Goal: Task Accomplishment & Management: Complete application form

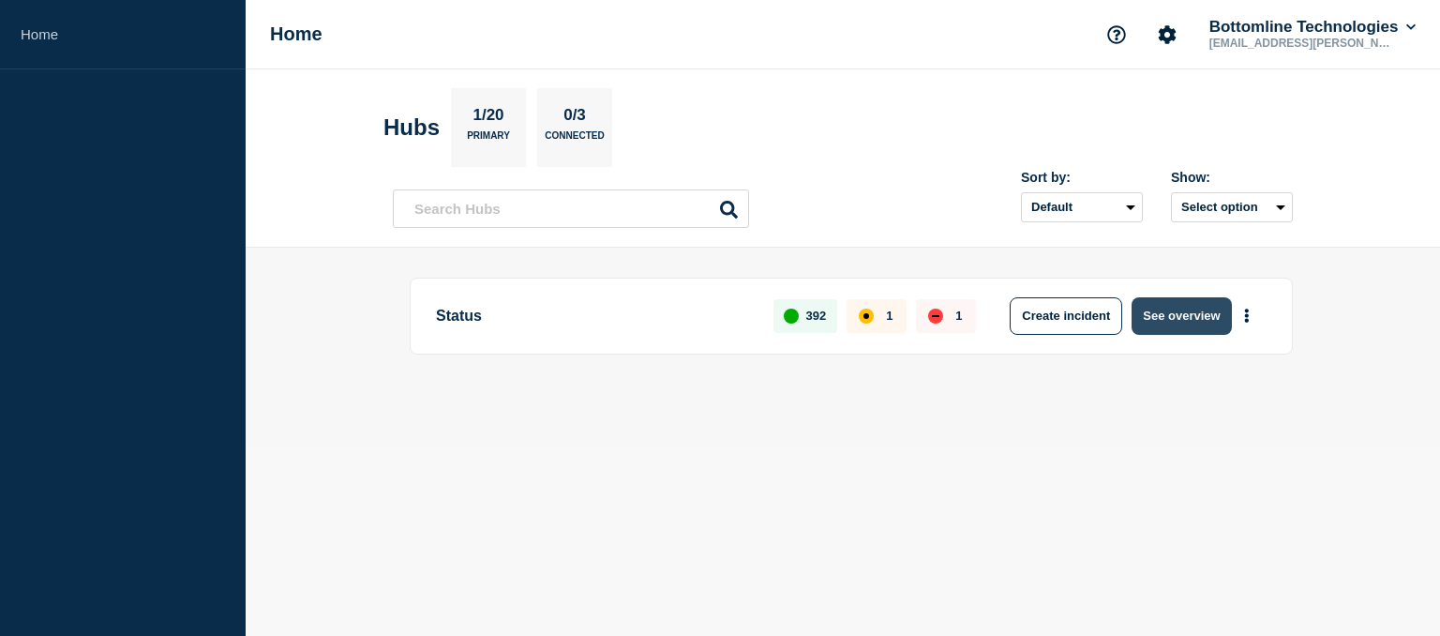
click at [1201, 309] on button "See overview" at bounding box center [1181, 316] width 99 height 38
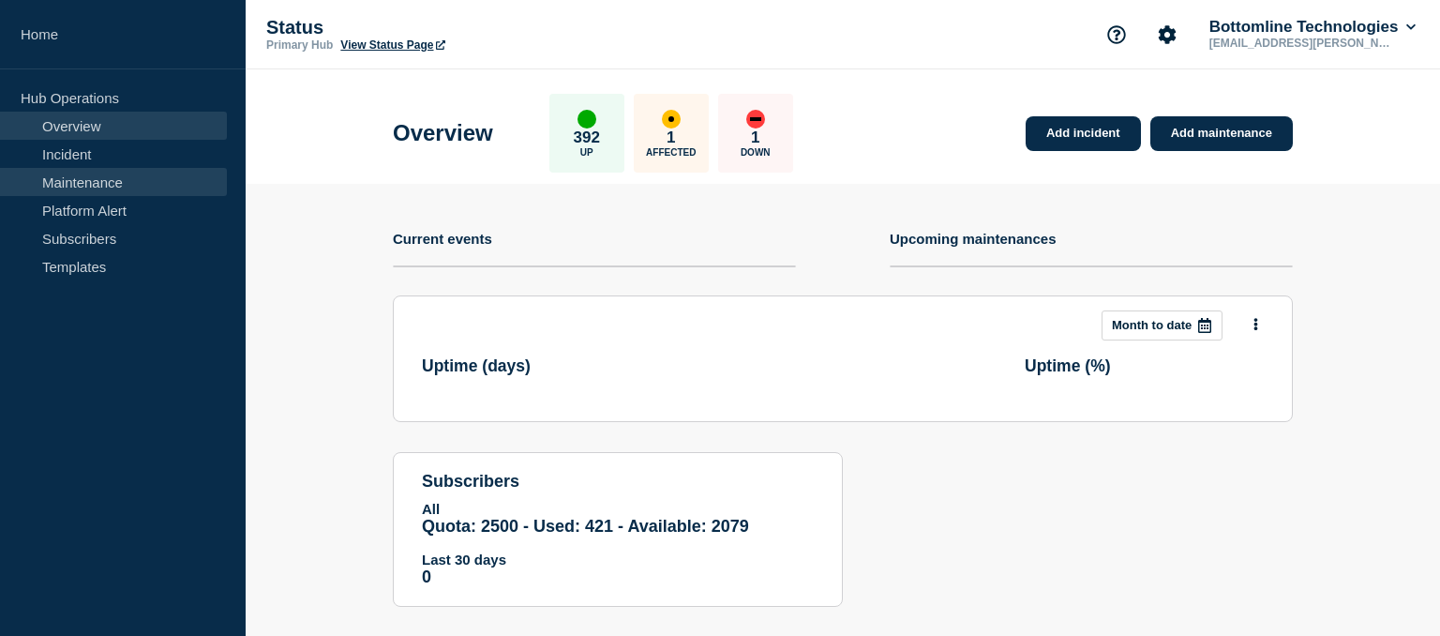
click at [82, 184] on link "Maintenance" at bounding box center [113, 182] width 227 height 28
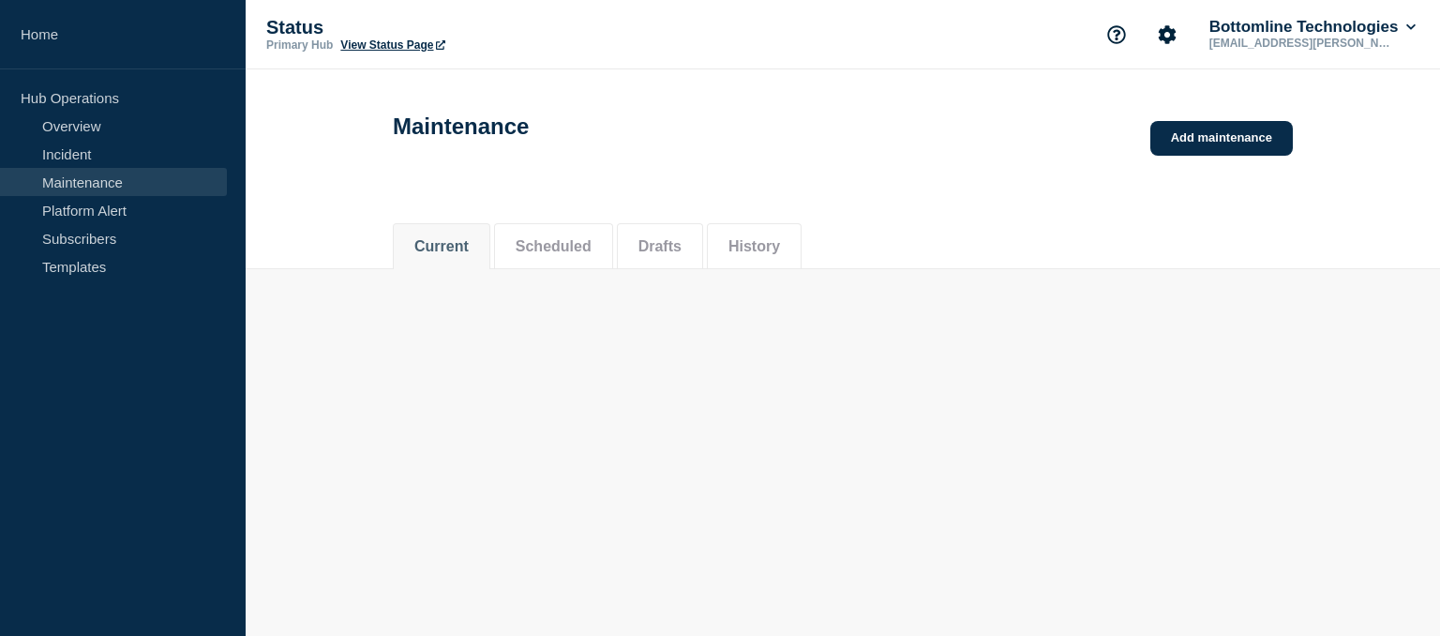
click at [1224, 142] on link "Add maintenance" at bounding box center [1222, 138] width 143 height 35
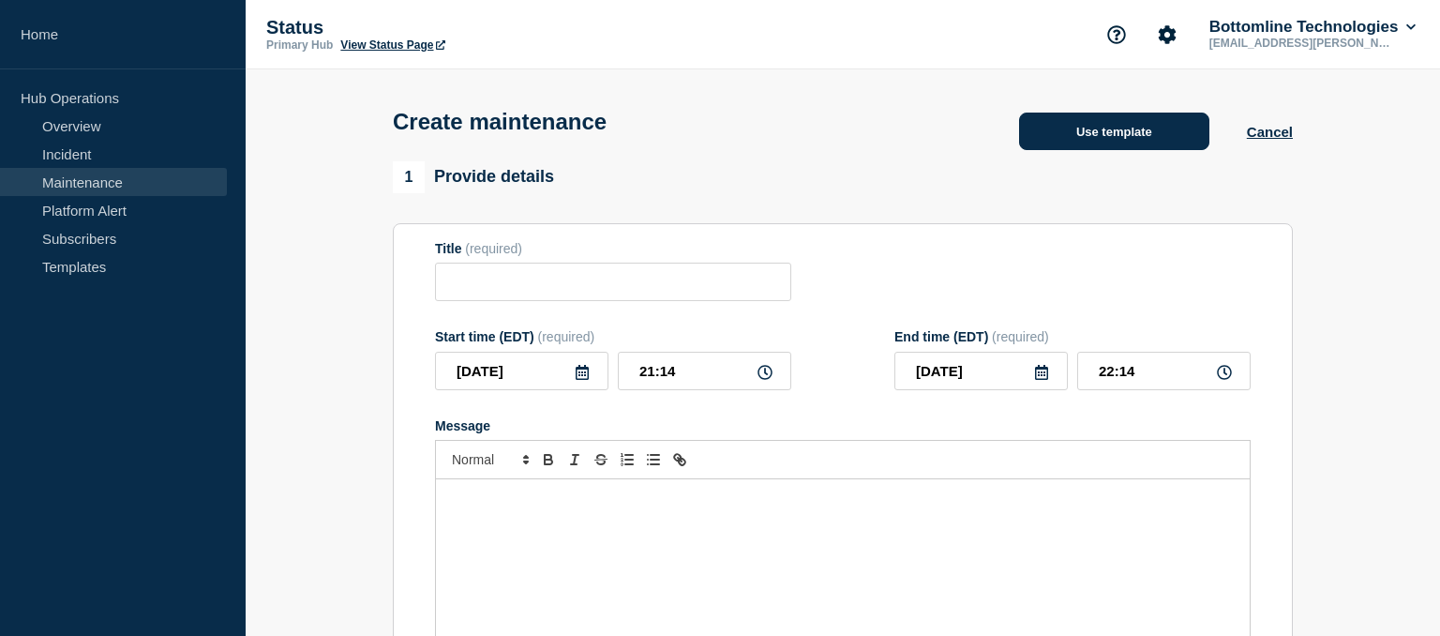
click at [1124, 137] on button "Use template" at bounding box center [1114, 132] width 190 height 38
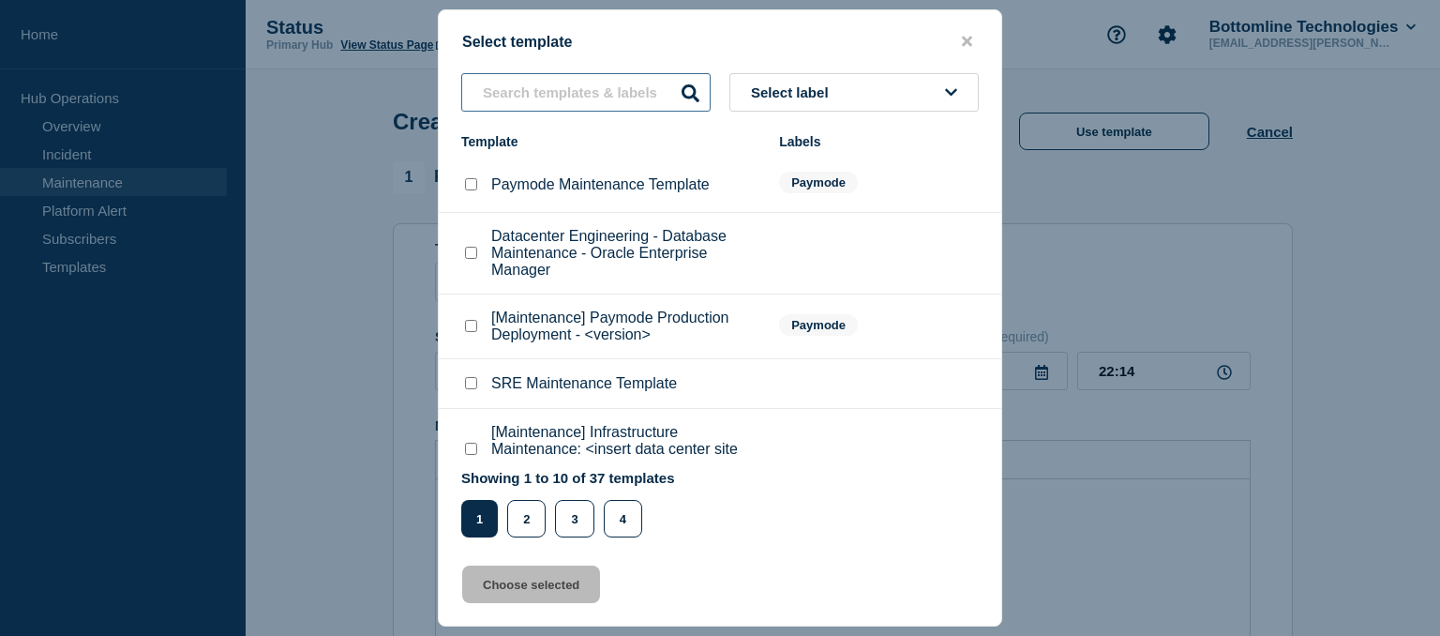
click at [550, 96] on input "text" at bounding box center [585, 92] width 249 height 38
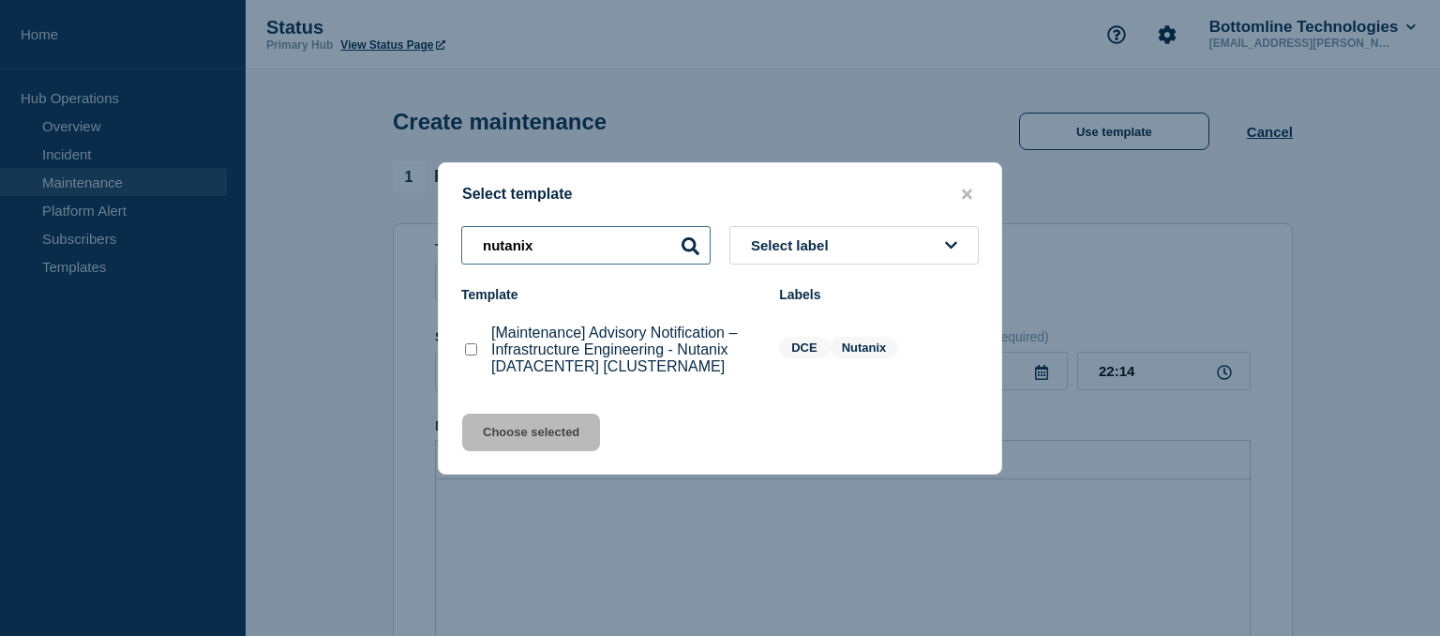
type input "nutanix"
click at [474, 353] on checkbox"] "[Maintenance] Advisory Notification – Infrastructure Engineering - Nutanix [DAT…" at bounding box center [471, 349] width 12 height 12
checkbox checkbox"] "true"
click at [512, 434] on button "Choose selected" at bounding box center [531, 433] width 138 height 38
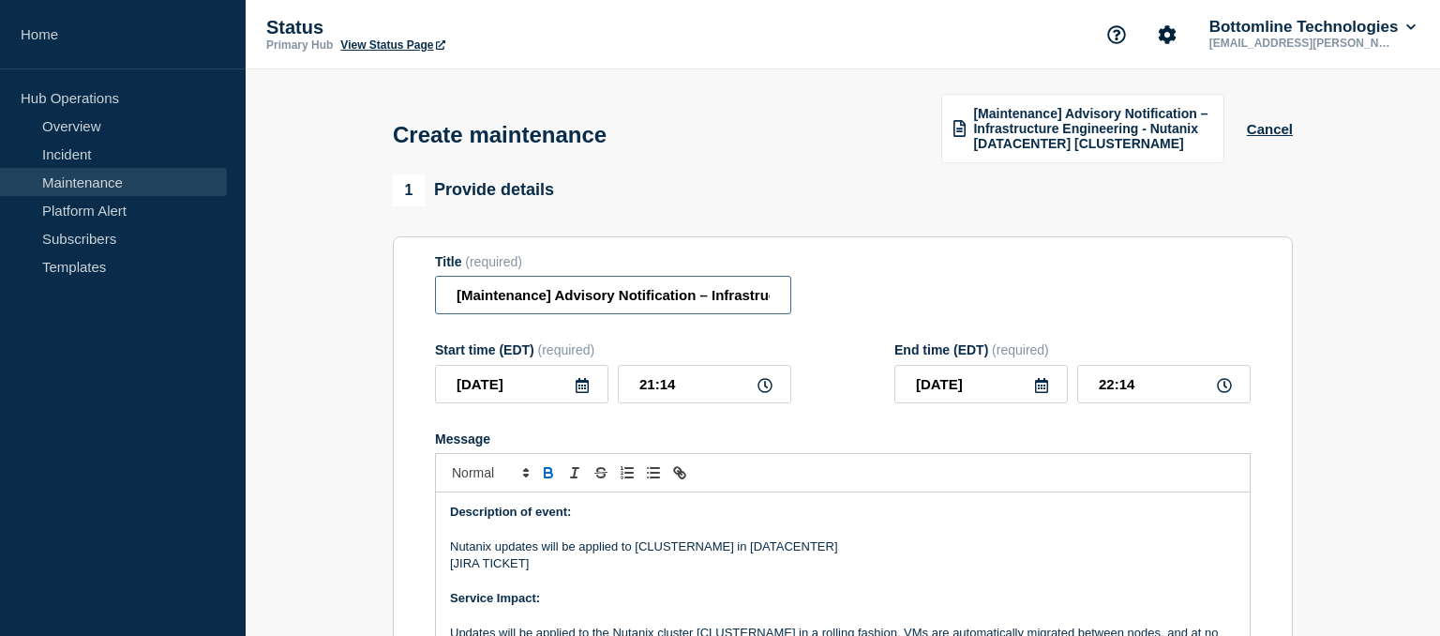
click at [607, 292] on input "[Maintenance] Advisory Notification – Infrastructure Engineering - Nutanix [DAT…" at bounding box center [613, 295] width 356 height 38
click at [600, 294] on input "[Maintenance] Advisory Notification – Infrastructure Engineering - Nutanix [DAT…" at bounding box center [613, 295] width 356 height 38
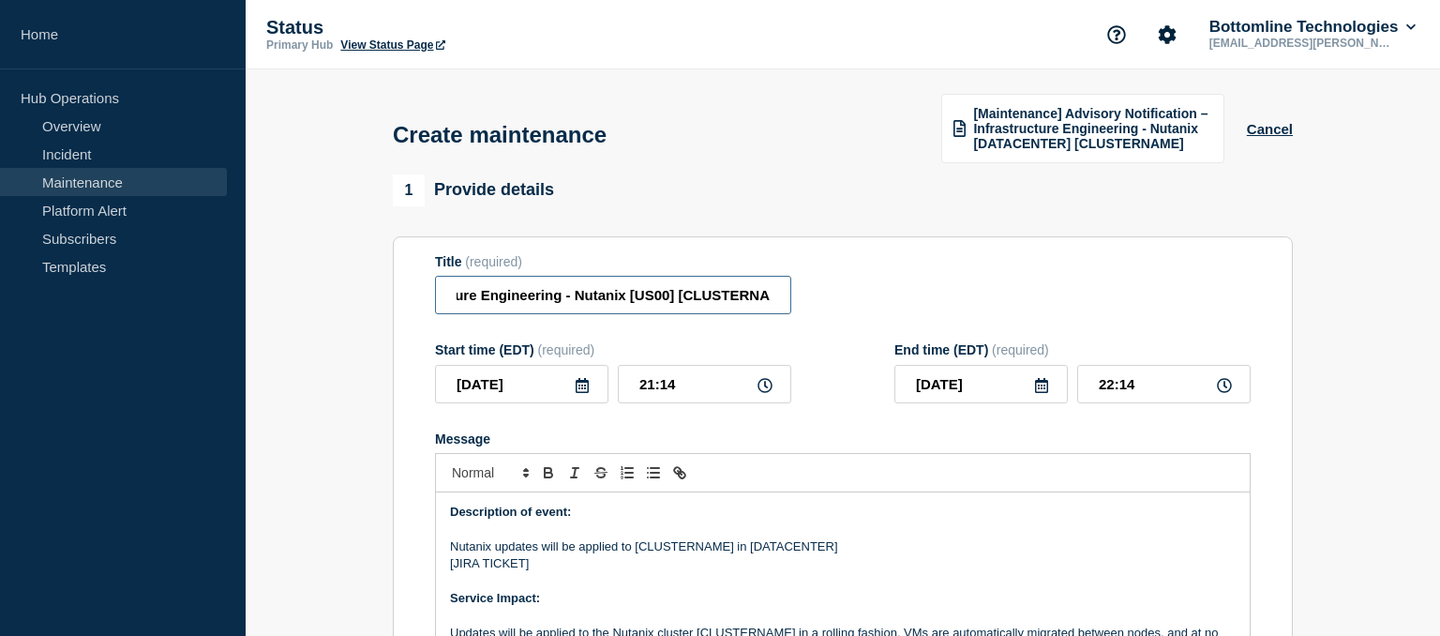
click at [726, 298] on input "[Maintenance] Advisory Notification – Infrastructure Engineering - Nutanix [US0…" at bounding box center [613, 295] width 356 height 38
type input "[Maintenance] Advisory Notification – Infrastructure Engineering - Nutanix [US0…"
click at [906, 279] on div "Title (required) [Maintenance] Advisory Notification – Infrastructure Engineeri…" at bounding box center [843, 284] width 816 height 61
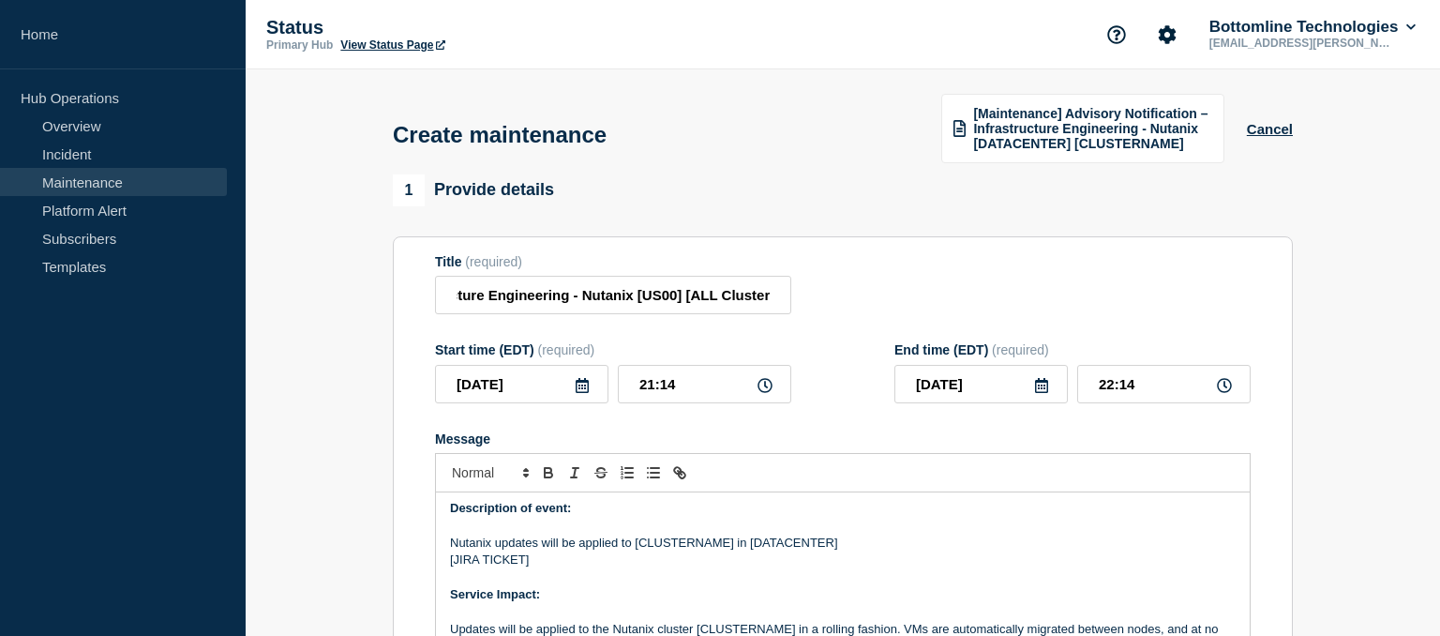
scroll to position [6, 0]
click at [575, 384] on input "[DATE]" at bounding box center [521, 384] width 173 height 38
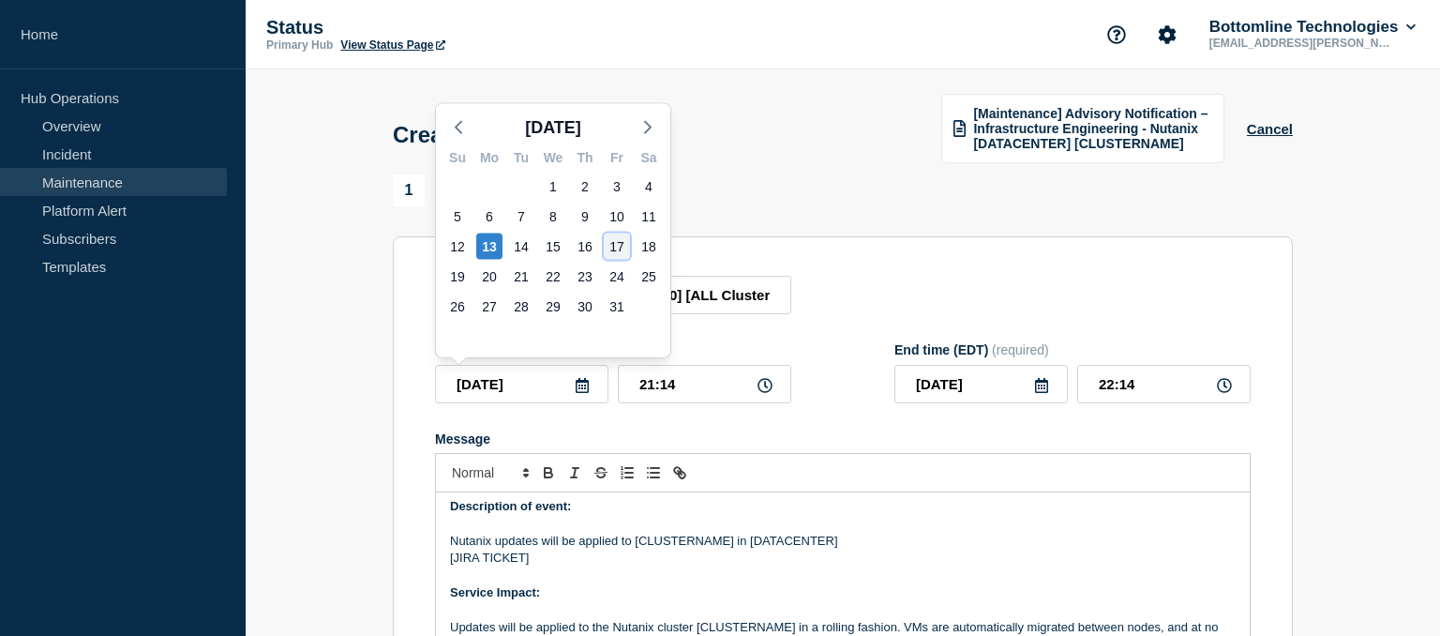
click at [619, 244] on div "17" at bounding box center [617, 246] width 26 height 26
type input "[DATE]"
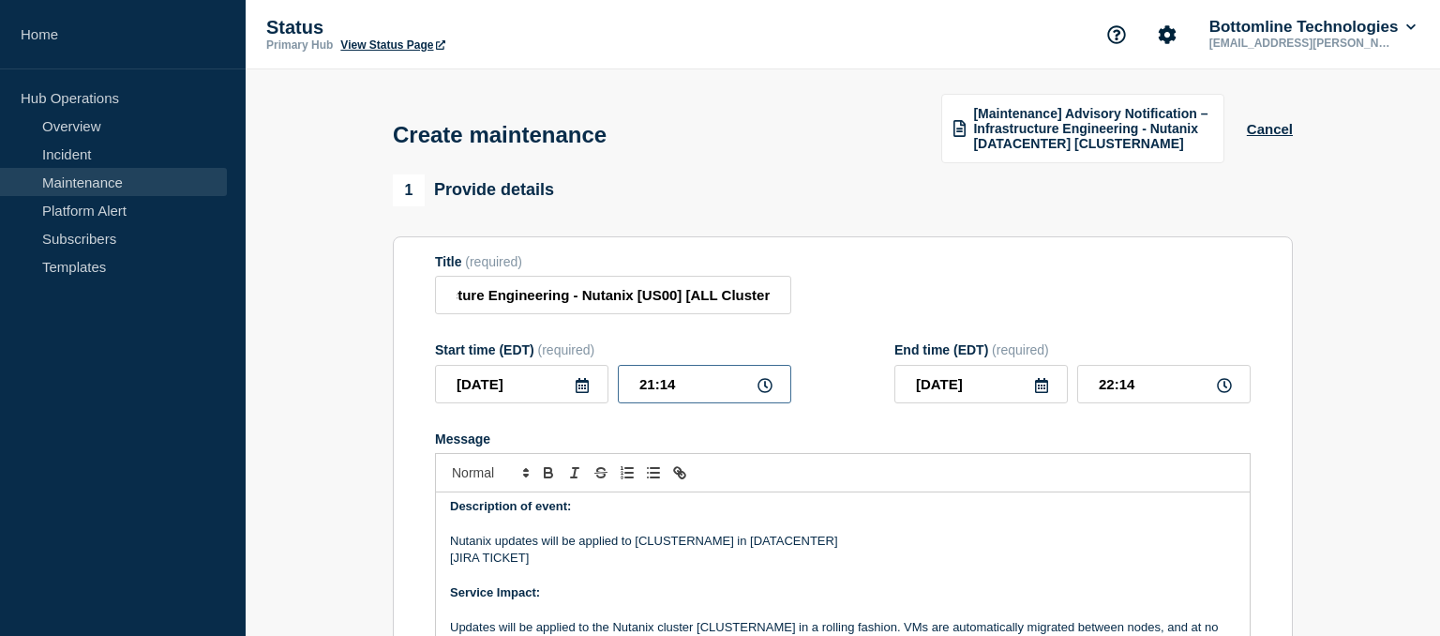
click at [686, 387] on input "21:14" at bounding box center [704, 384] width 173 height 38
type input "21:00"
type input "22:00"
click at [1045, 392] on icon at bounding box center [1041, 385] width 13 height 15
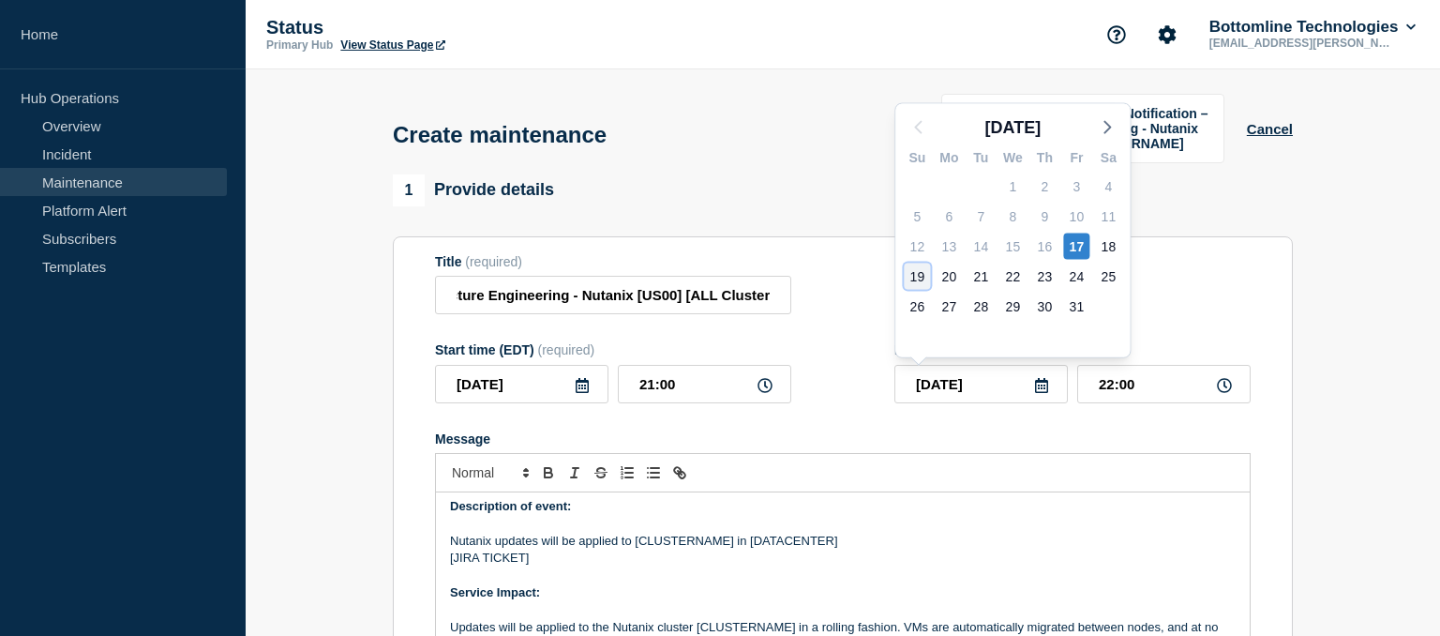
click at [915, 279] on div "19" at bounding box center [917, 277] width 26 height 26
type input "[DATE]"
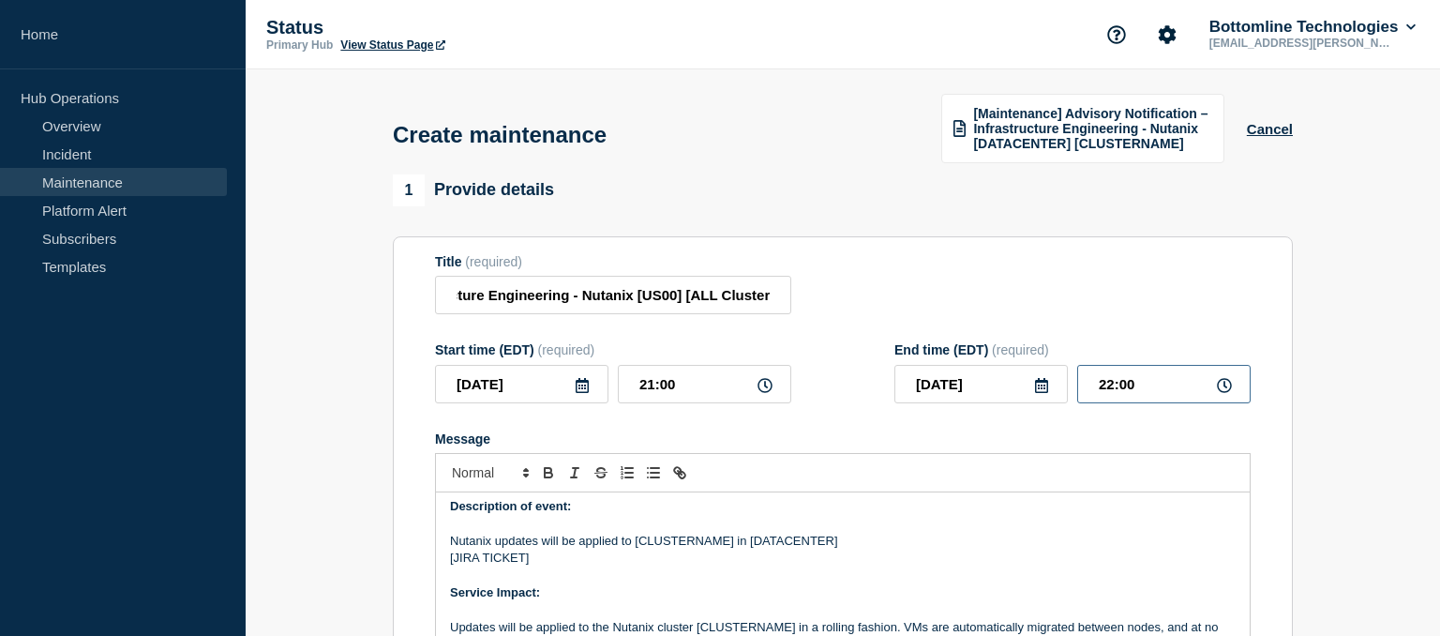
drag, startPoint x: 1141, startPoint y: 389, endPoint x: 1016, endPoint y: 376, distance: 125.4
click at [1077, 376] on input "22:00" at bounding box center [1163, 384] width 173 height 38
type input "23:59"
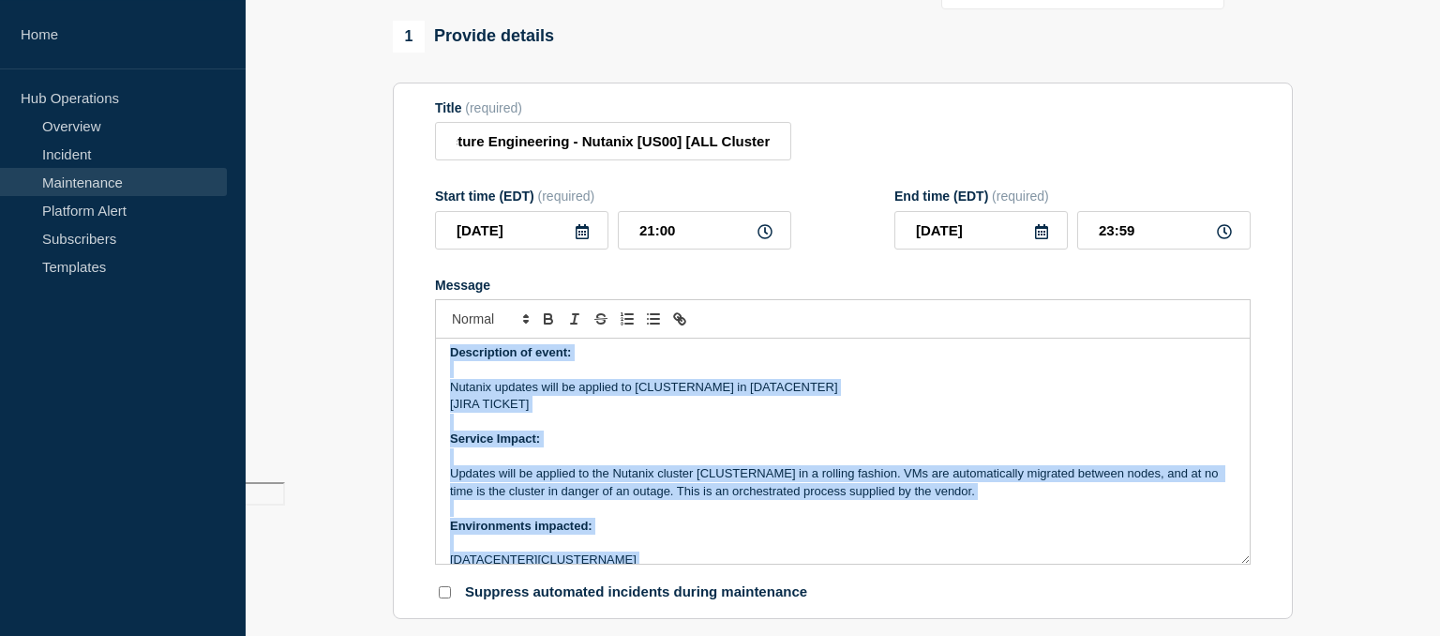
scroll to position [213, 0]
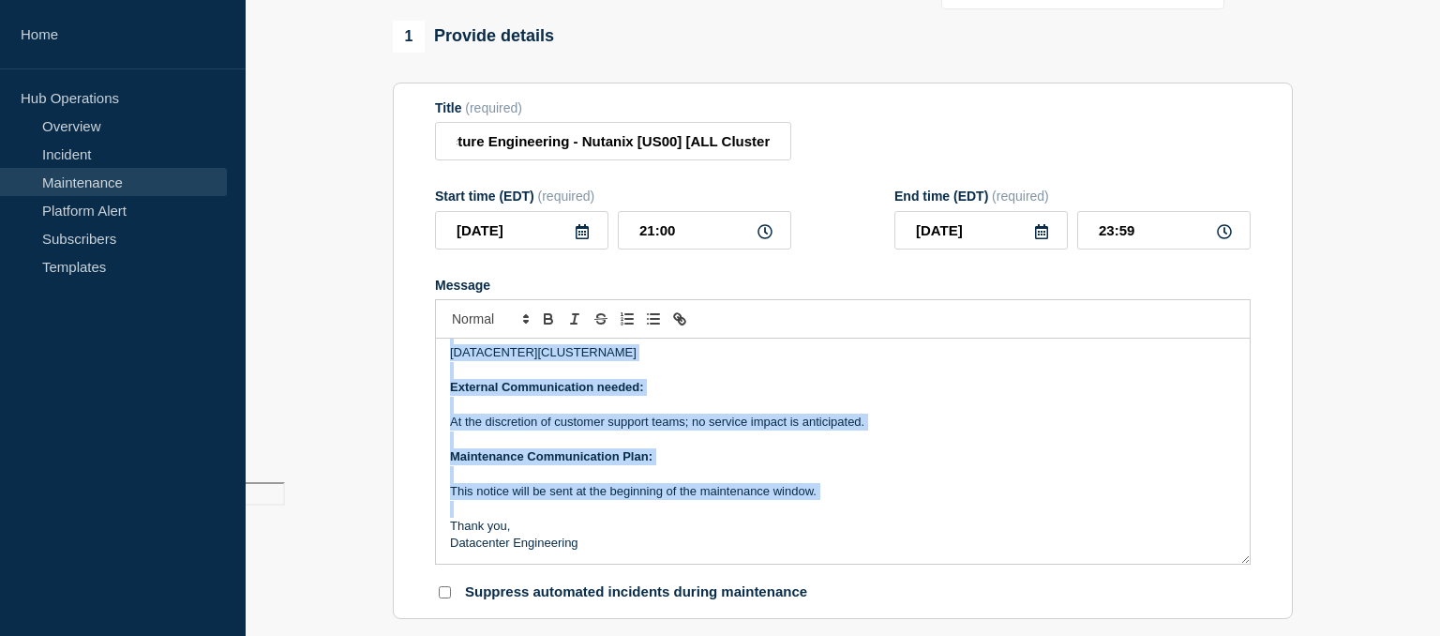
drag, startPoint x: 448, startPoint y: 359, endPoint x: 655, endPoint y: 538, distance: 273.2
click at [655, 538] on div "Description of event: Nutanix updates will be applied to [CLUSTERNAME] in [DATA…" at bounding box center [843, 451] width 814 height 225
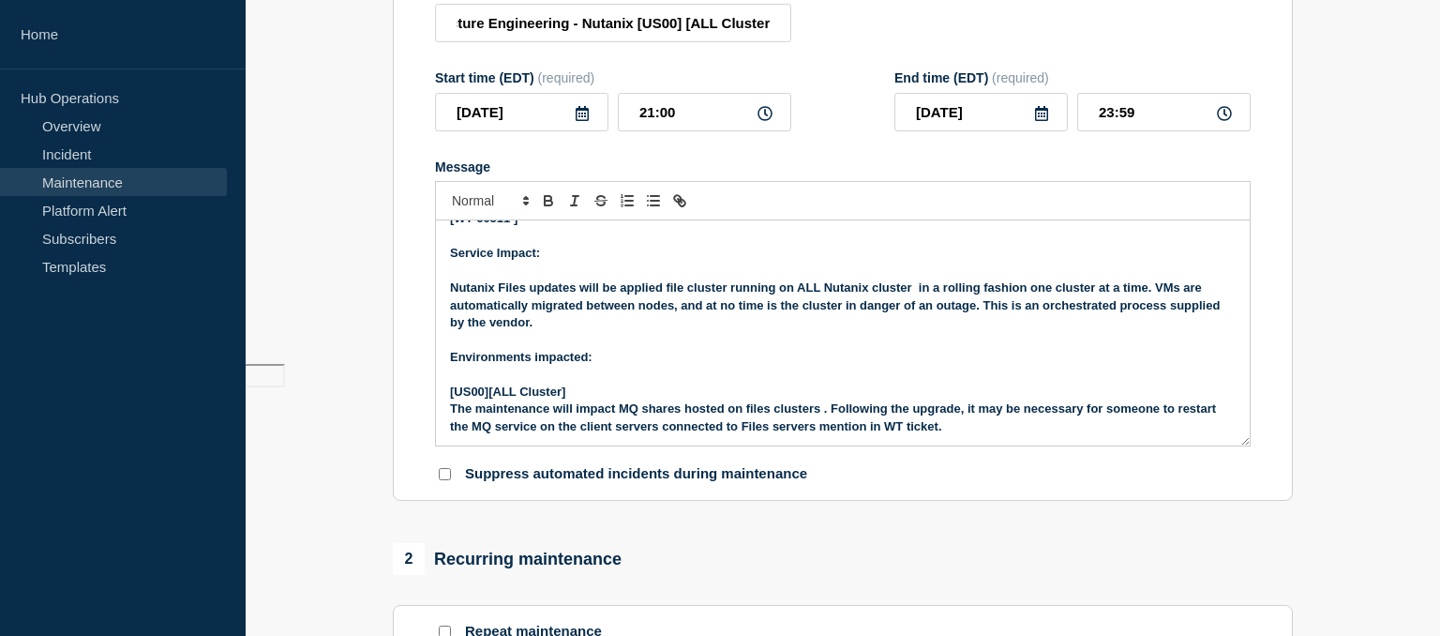
scroll to position [0, 0]
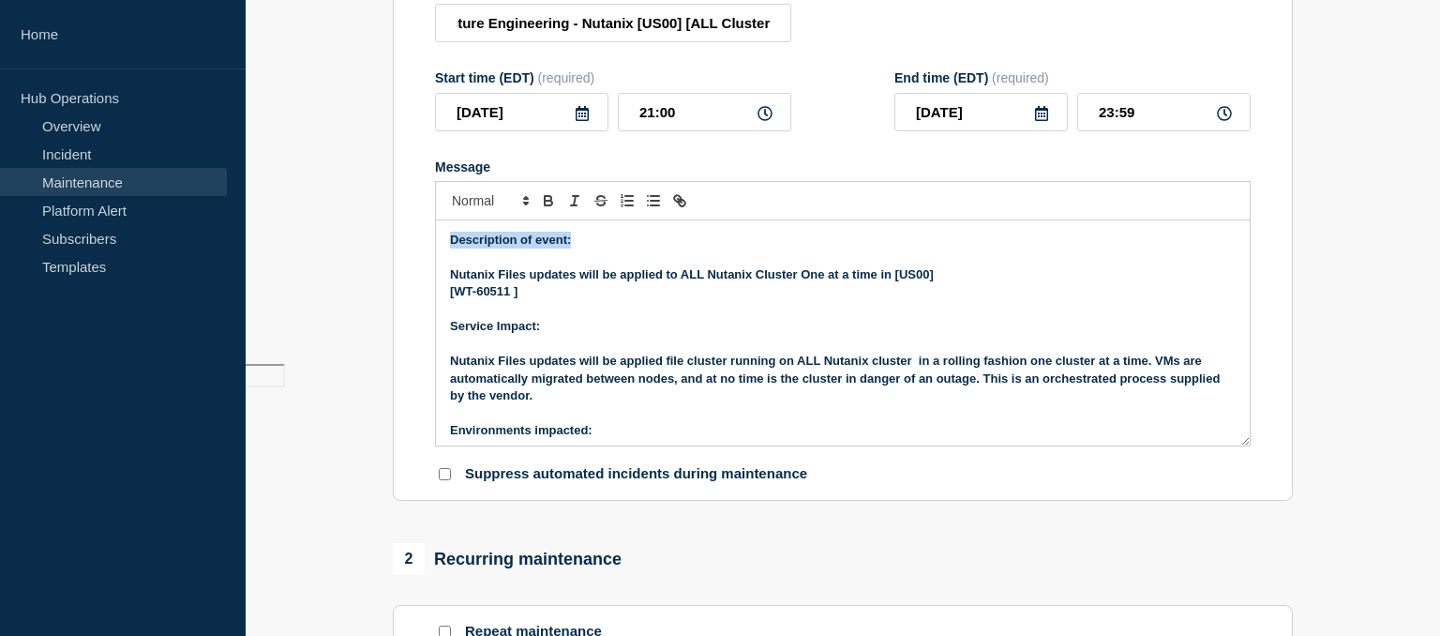
drag, startPoint x: 616, startPoint y: 429, endPoint x: 429, endPoint y: 243, distance: 263.9
click at [436, 243] on div "Description of event: Nutanix Files updates will be applied to ALL Nutanix Clus…" at bounding box center [843, 332] width 814 height 225
click at [548, 208] on icon "Toggle bold text" at bounding box center [548, 200] width 17 height 17
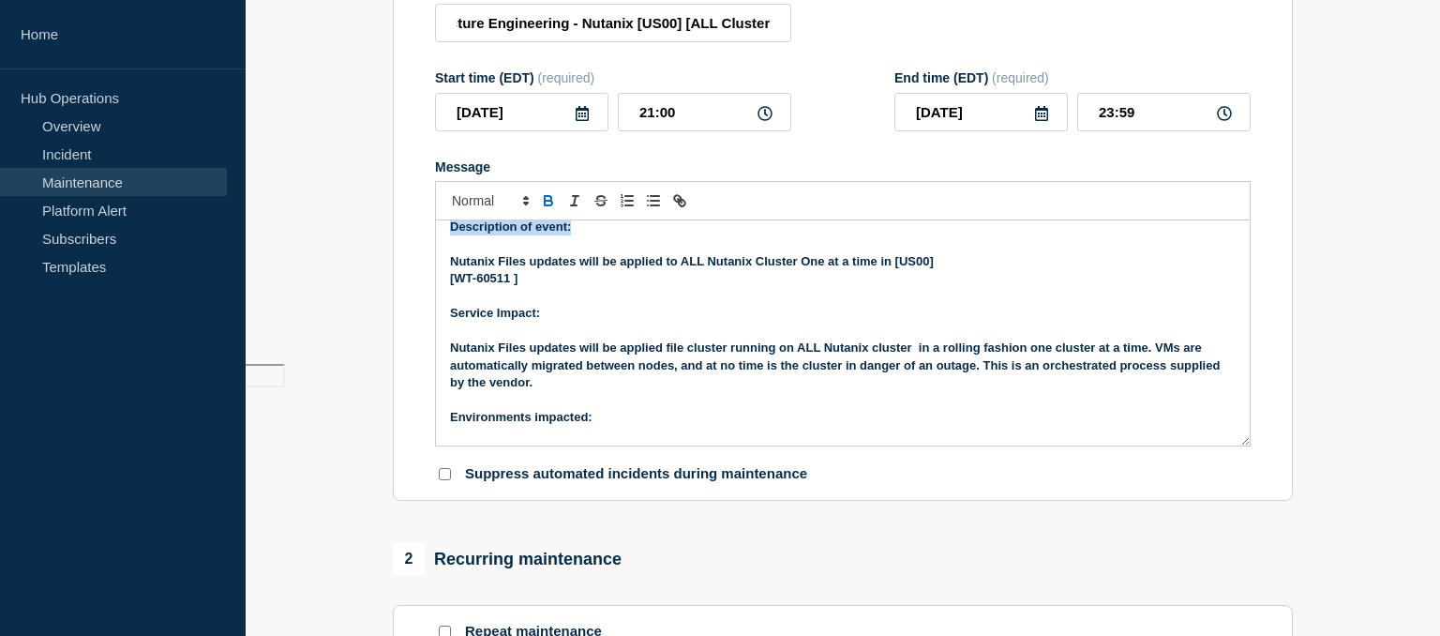
scroll to position [341, 0]
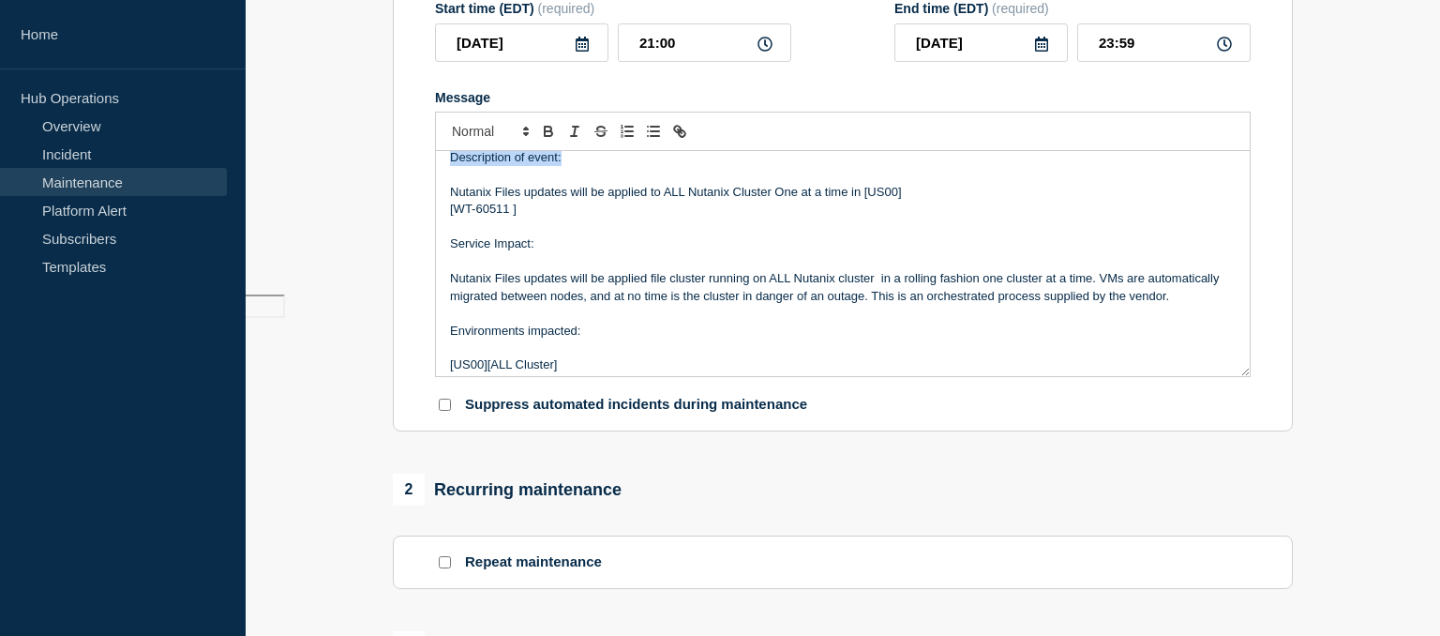
click at [604, 266] on p "Message" at bounding box center [843, 261] width 786 height 17
drag, startPoint x: 598, startPoint y: 337, endPoint x: 426, endPoint y: 330, distance: 172.7
click at [436, 330] on div "Description of event: Nutanix Files updates will be applied to ALL Nutanix Clus…" at bounding box center [843, 263] width 814 height 225
click at [543, 133] on icon "Toggle bold text" at bounding box center [548, 131] width 17 height 17
drag, startPoint x: 551, startPoint y: 250, endPoint x: 442, endPoint y: 242, distance: 110.0
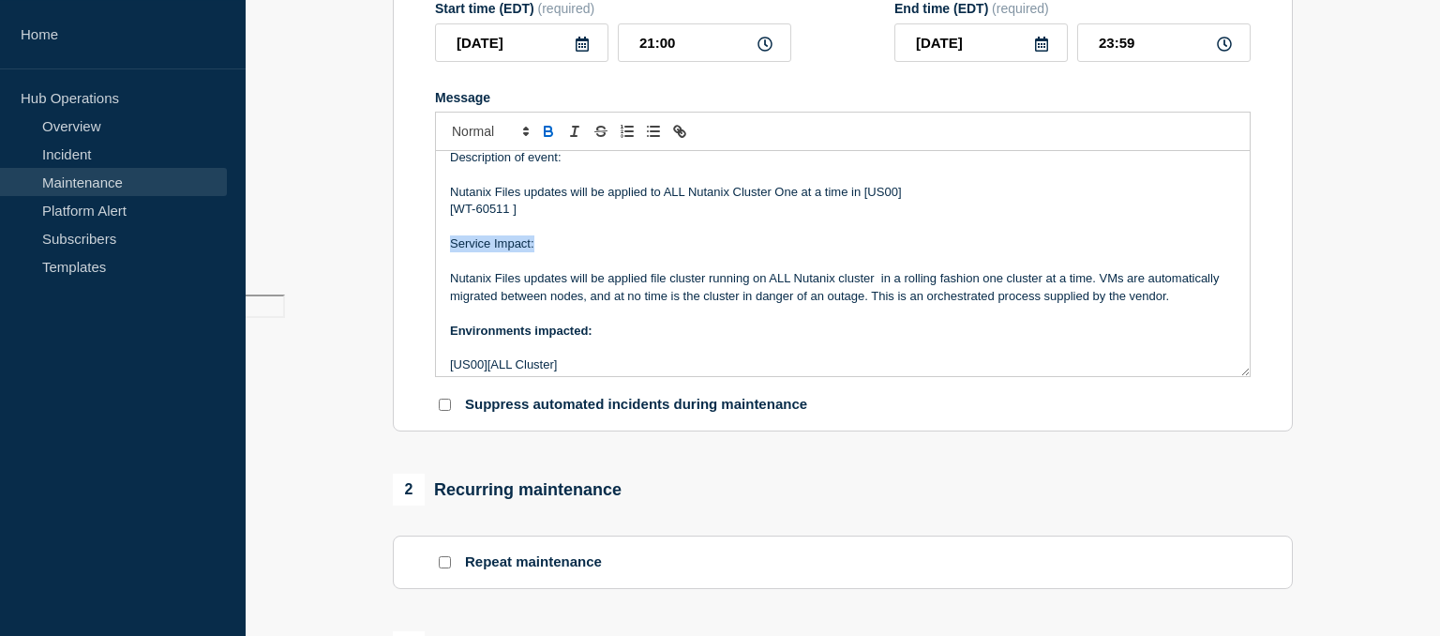
click at [442, 242] on div "Description of event: Nutanix Files updates will be applied to ALL Nutanix Clus…" at bounding box center [843, 263] width 814 height 225
click at [550, 130] on icon "Toggle bold text" at bounding box center [548, 129] width 7 height 5
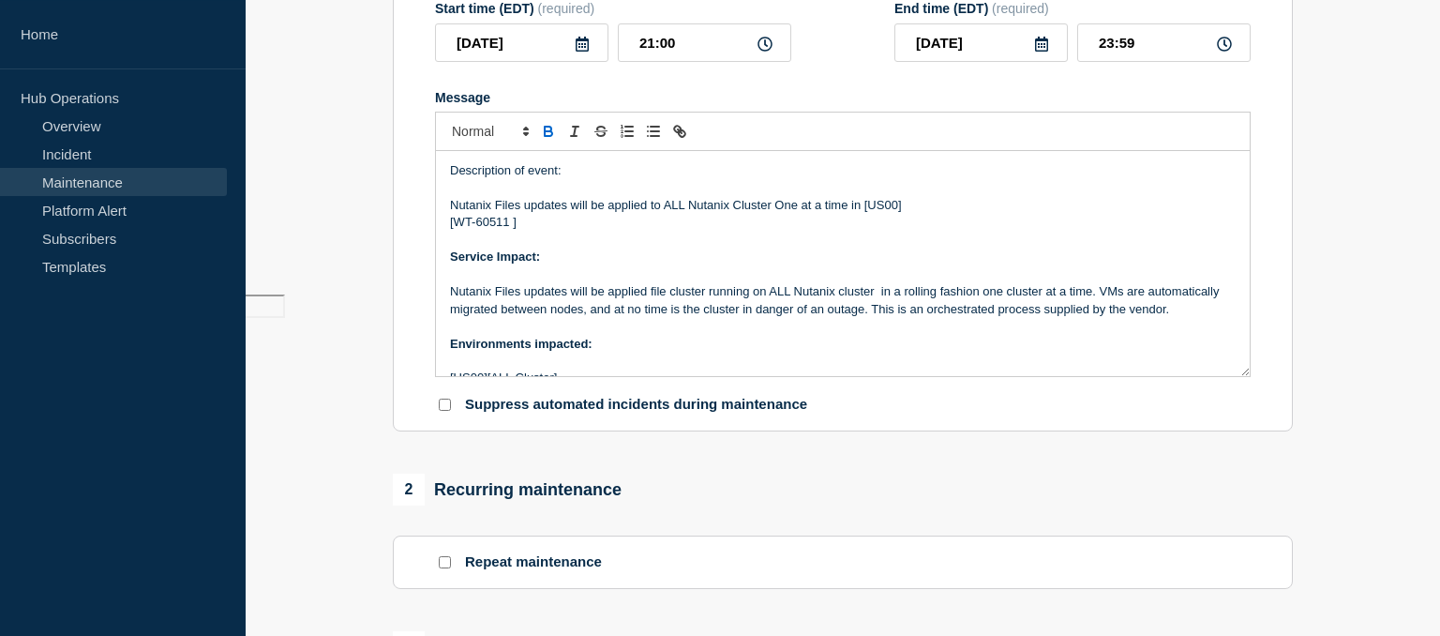
drag, startPoint x: 570, startPoint y: 171, endPoint x: 429, endPoint y: 173, distance: 141.6
click at [436, 173] on div "Description of event: Nutanix Files updates will be applied to ALL Nutanix Clus…" at bounding box center [843, 263] width 814 height 225
click at [546, 134] on icon "Toggle bold text" at bounding box center [548, 131] width 17 height 17
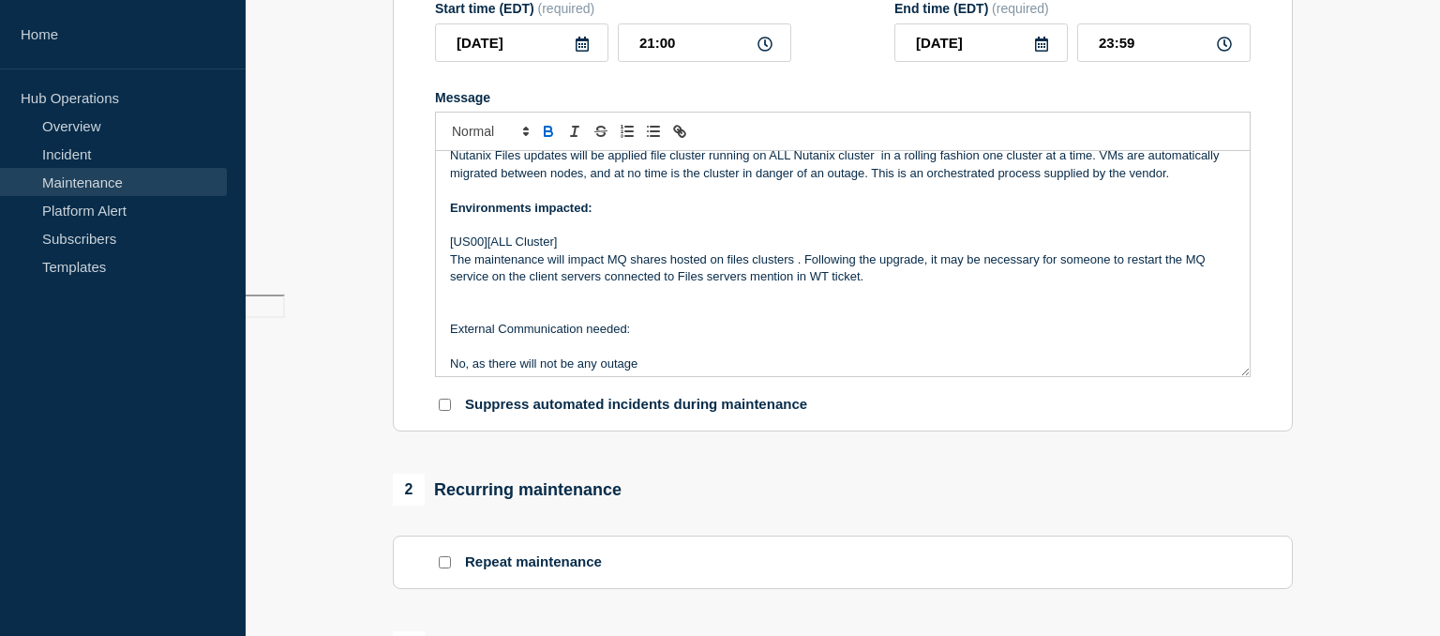
scroll to position [138, 0]
drag, startPoint x: 632, startPoint y: 334, endPoint x: 437, endPoint y: 326, distance: 195.2
click at [437, 326] on div "Description of event: Nutanix Files updates will be applied to ALL Nutanix Clus…" at bounding box center [843, 263] width 814 height 225
click at [550, 131] on icon "Toggle bold text" at bounding box center [548, 129] width 7 height 5
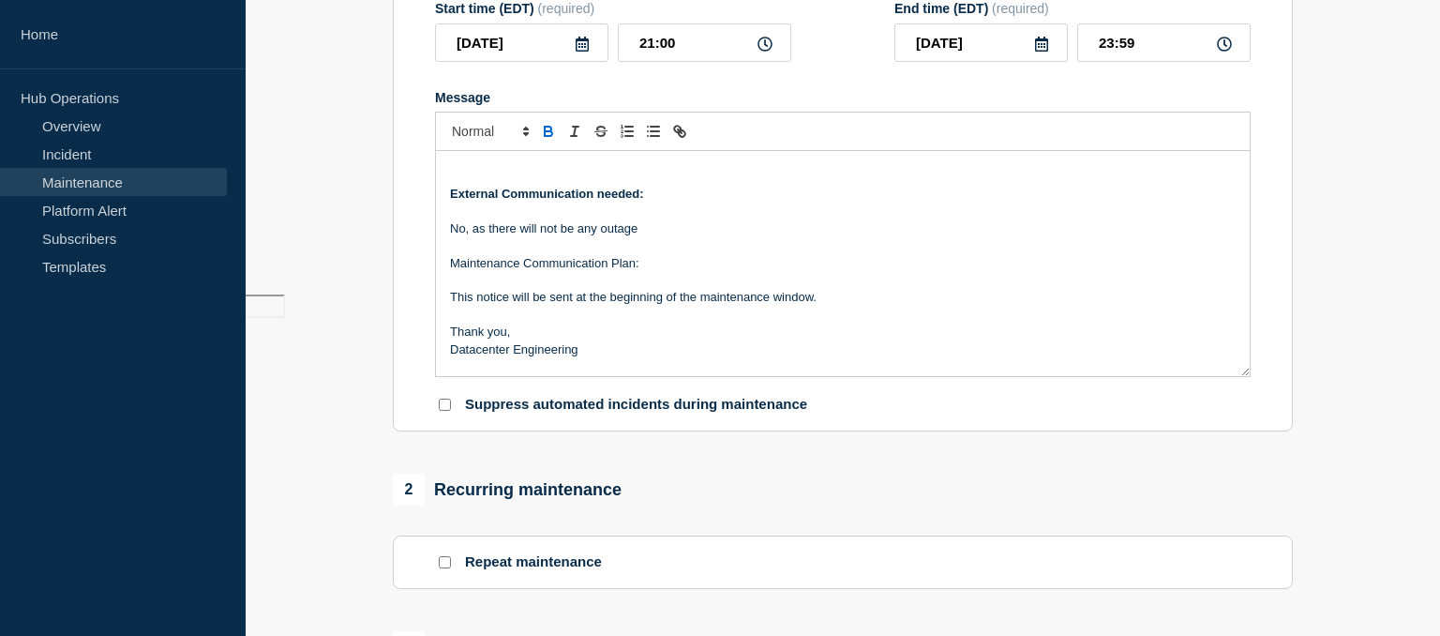
scroll to position [275, 0]
drag, startPoint x: 649, startPoint y: 264, endPoint x: 431, endPoint y: 270, distance: 217.7
click at [436, 270] on div "Description of event: Nutanix Files updates will be applied to ALL Nutanix Clus…" at bounding box center [843, 263] width 814 height 225
click at [545, 131] on icon "Toggle bold text" at bounding box center [548, 129] width 7 height 5
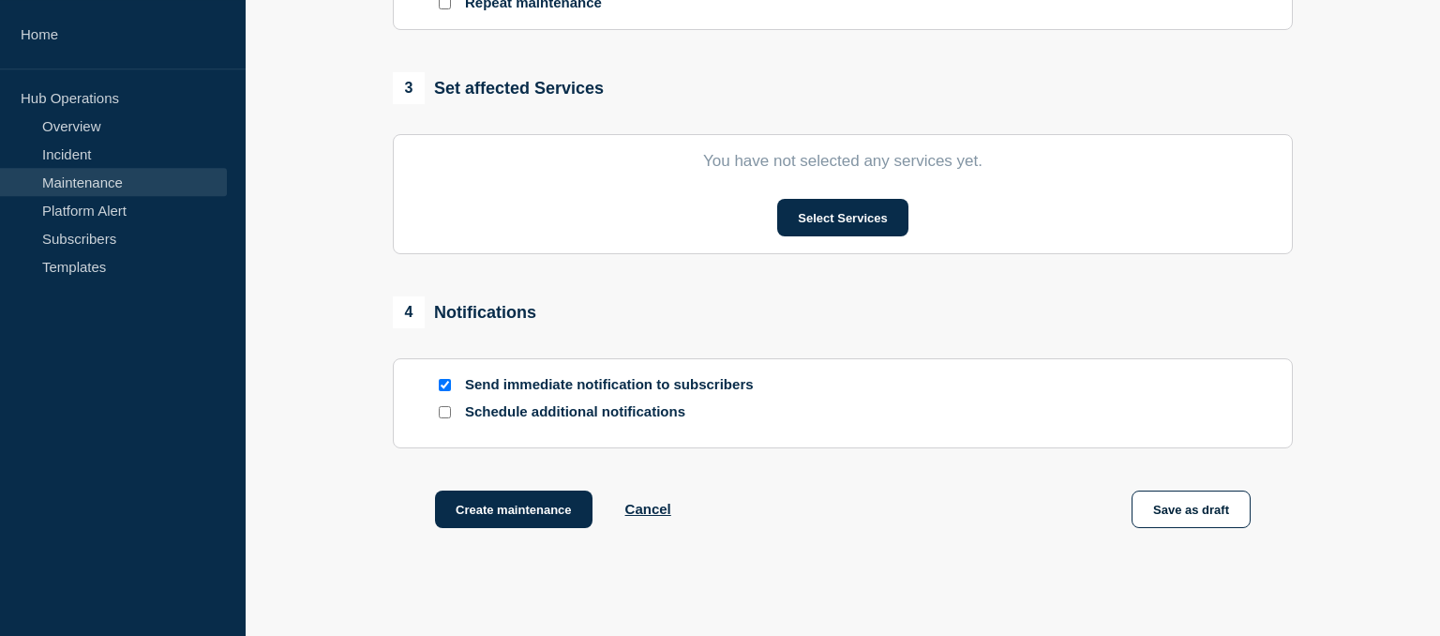
scroll to position [904, 0]
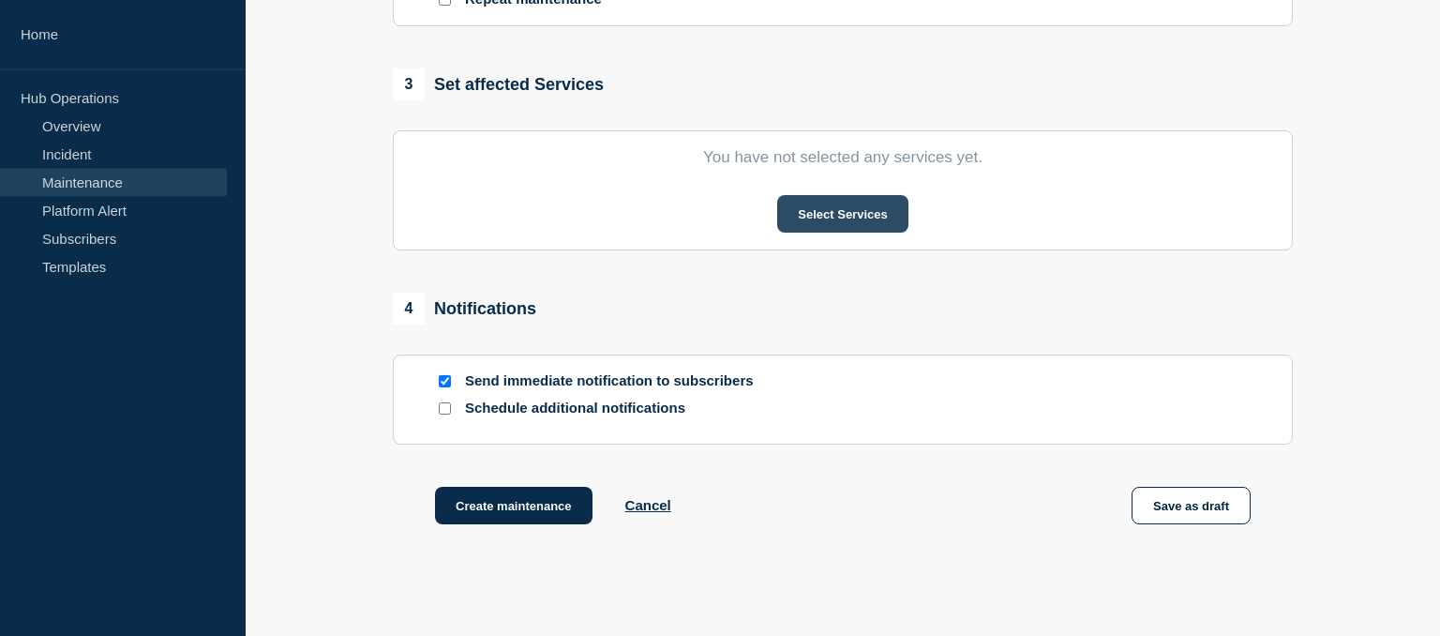
click at [851, 210] on button "Select Services" at bounding box center [842, 214] width 130 height 38
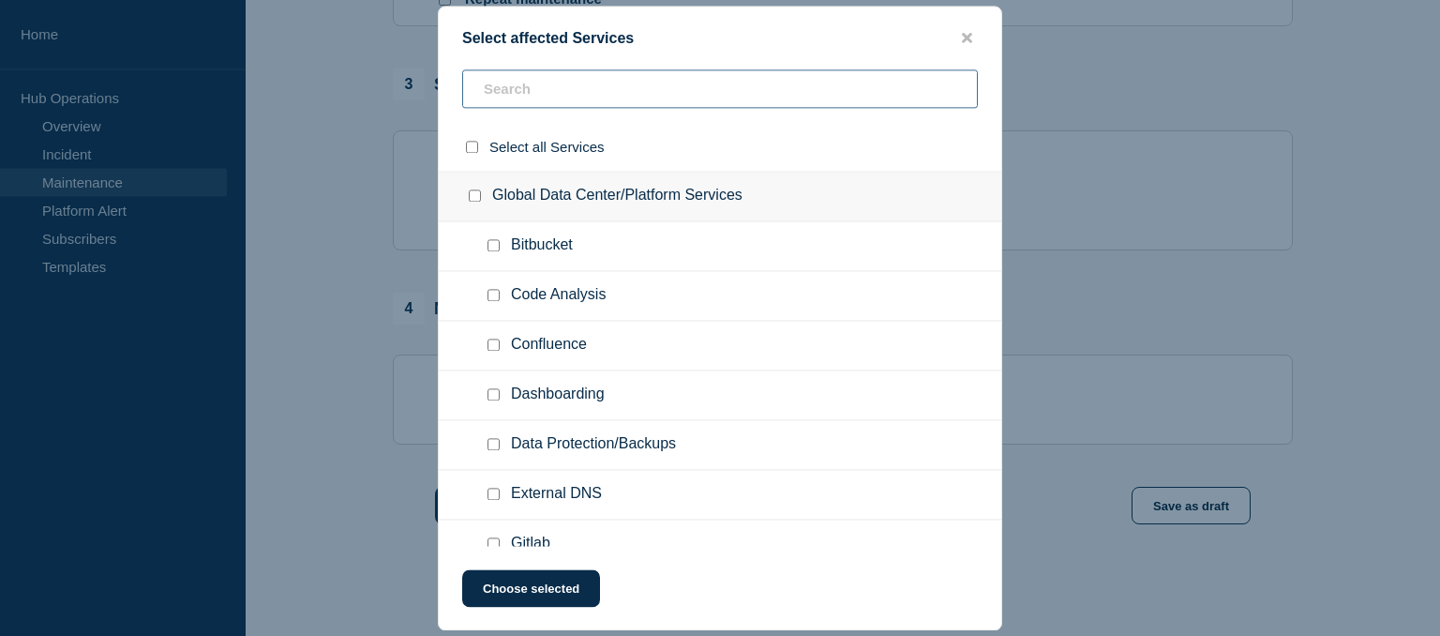
click at [570, 86] on input "text" at bounding box center [720, 88] width 516 height 38
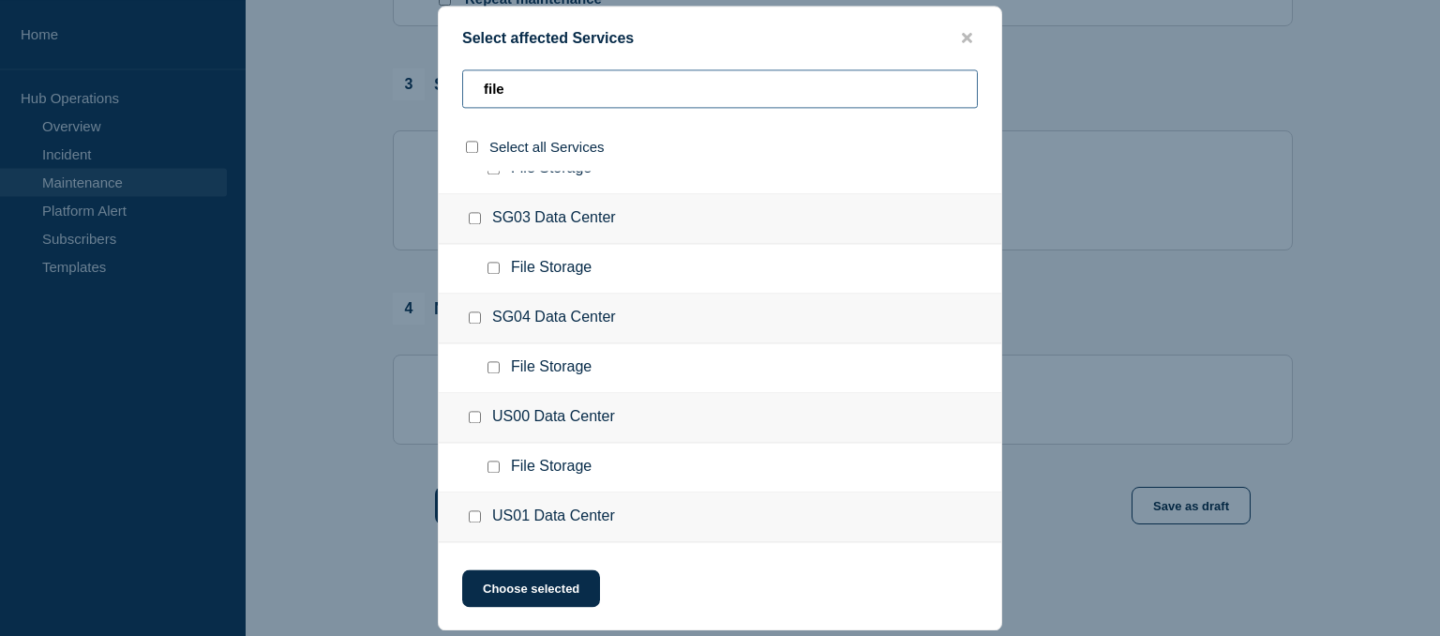
scroll to position [577, 0]
type input "file"
click at [476, 414] on input "US00 Data Center checkbox" at bounding box center [475, 414] width 12 height 12
checkbox input "true"
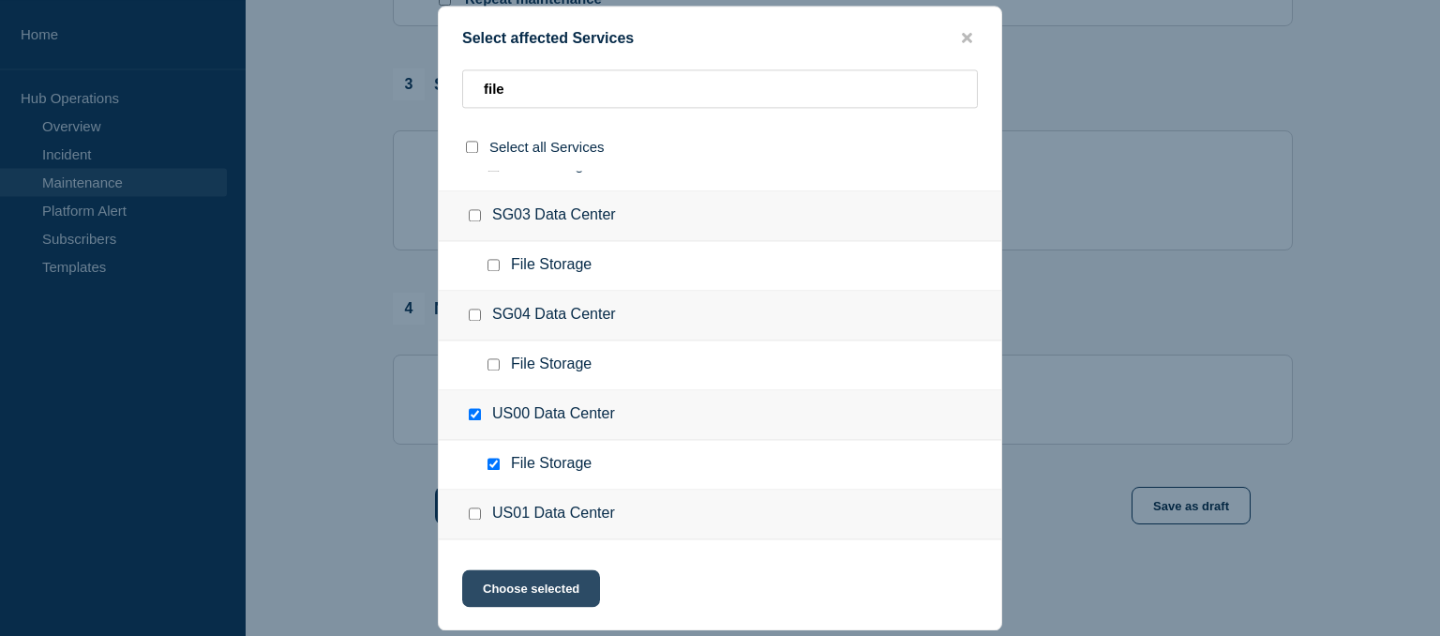
click at [539, 593] on button "Choose selected" at bounding box center [531, 588] width 138 height 38
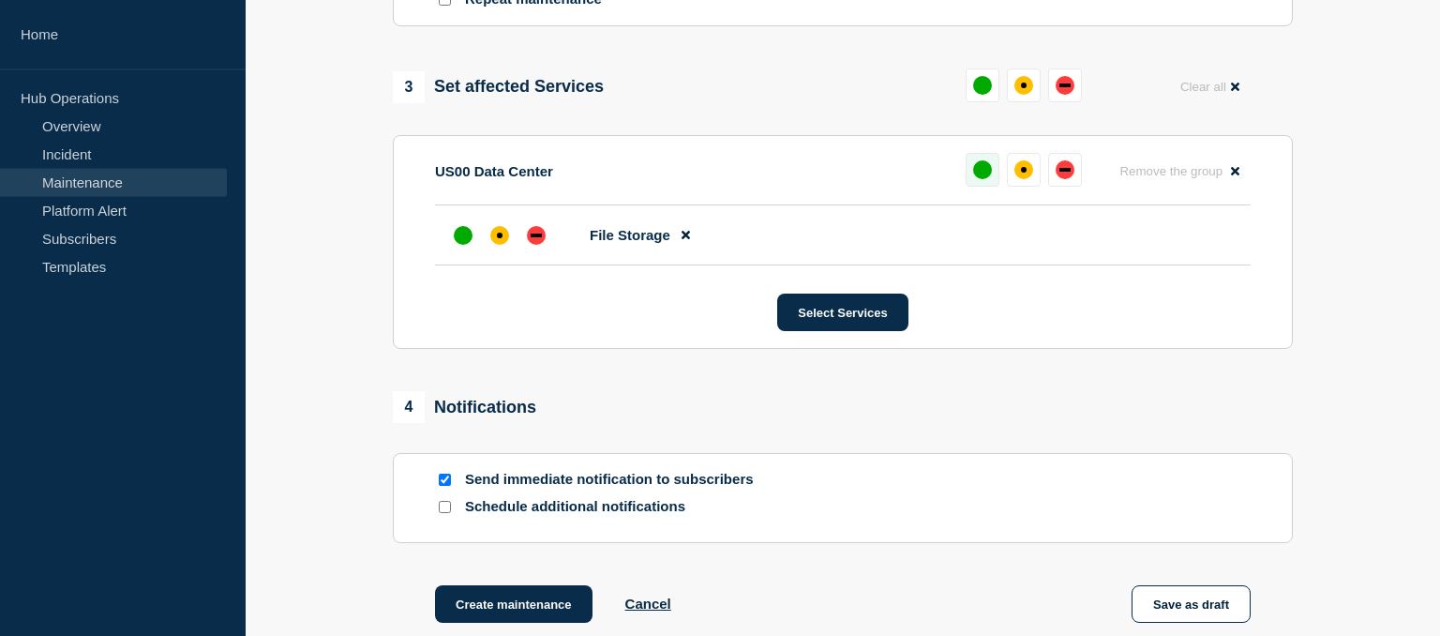
scroll to position [903, 0]
click at [981, 178] on div "up" at bounding box center [982, 170] width 19 height 19
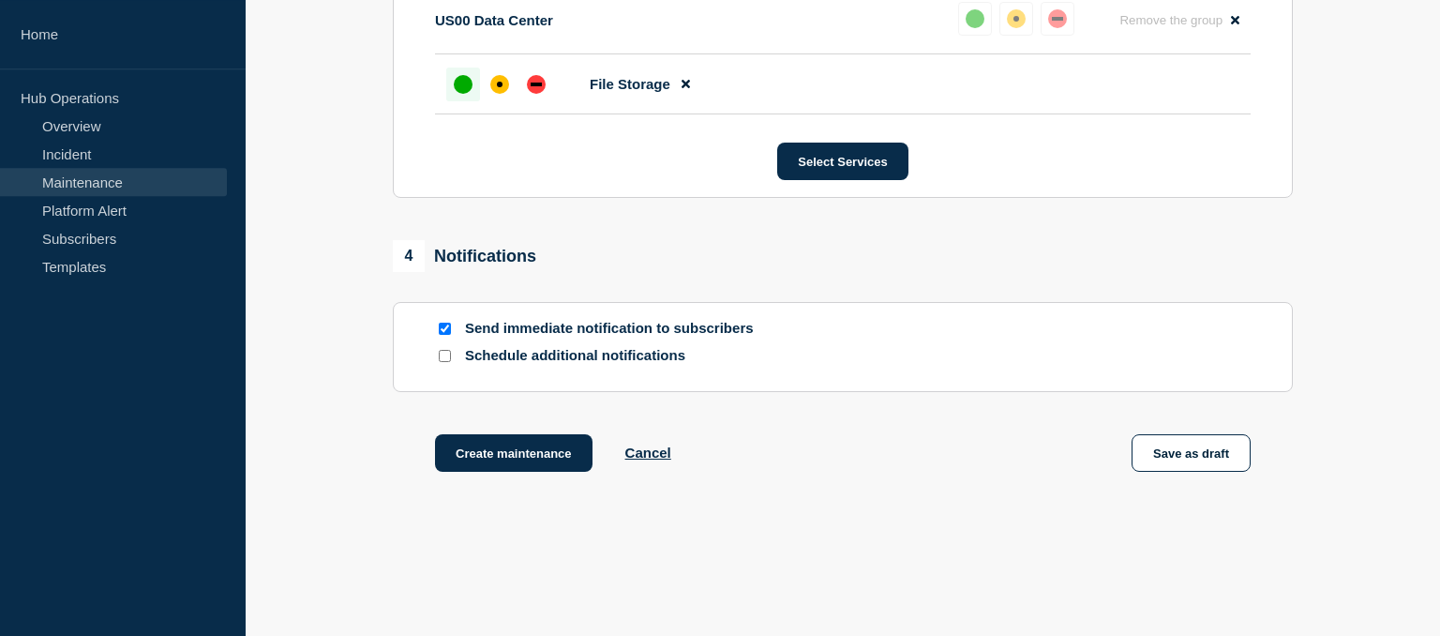
scroll to position [1115, 0]
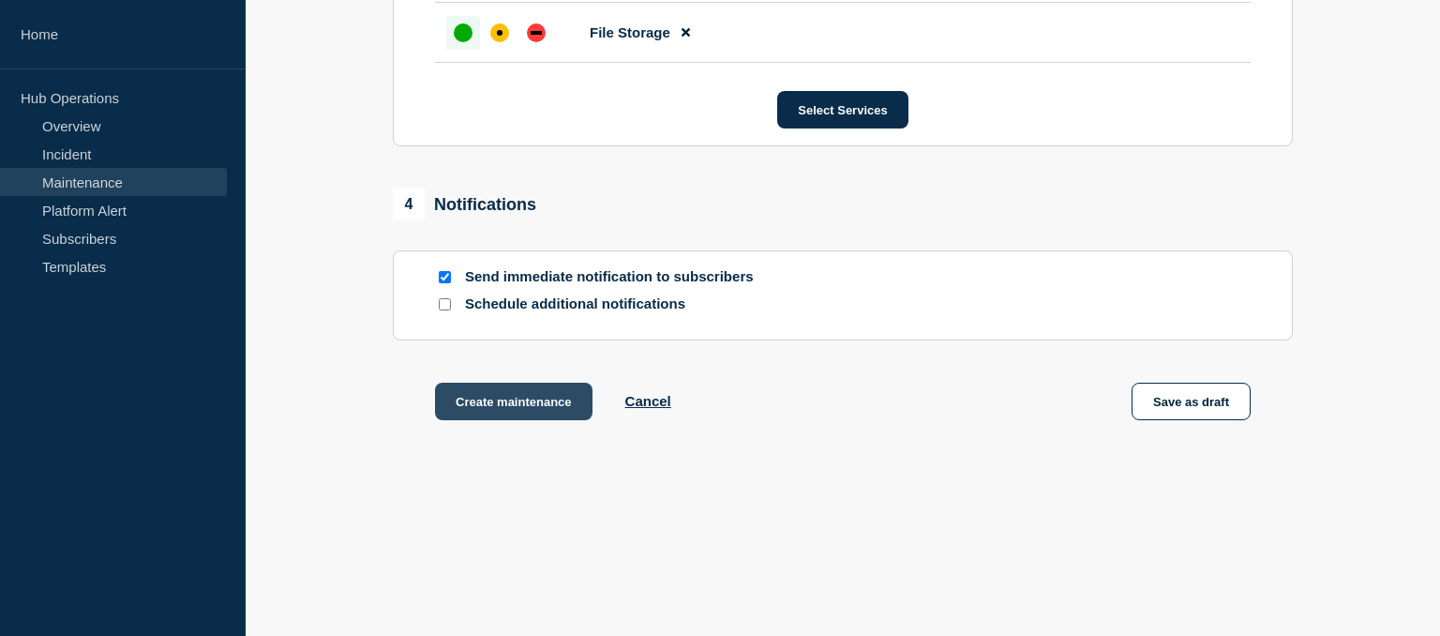
click at [506, 405] on button "Create maintenance" at bounding box center [514, 402] width 158 height 38
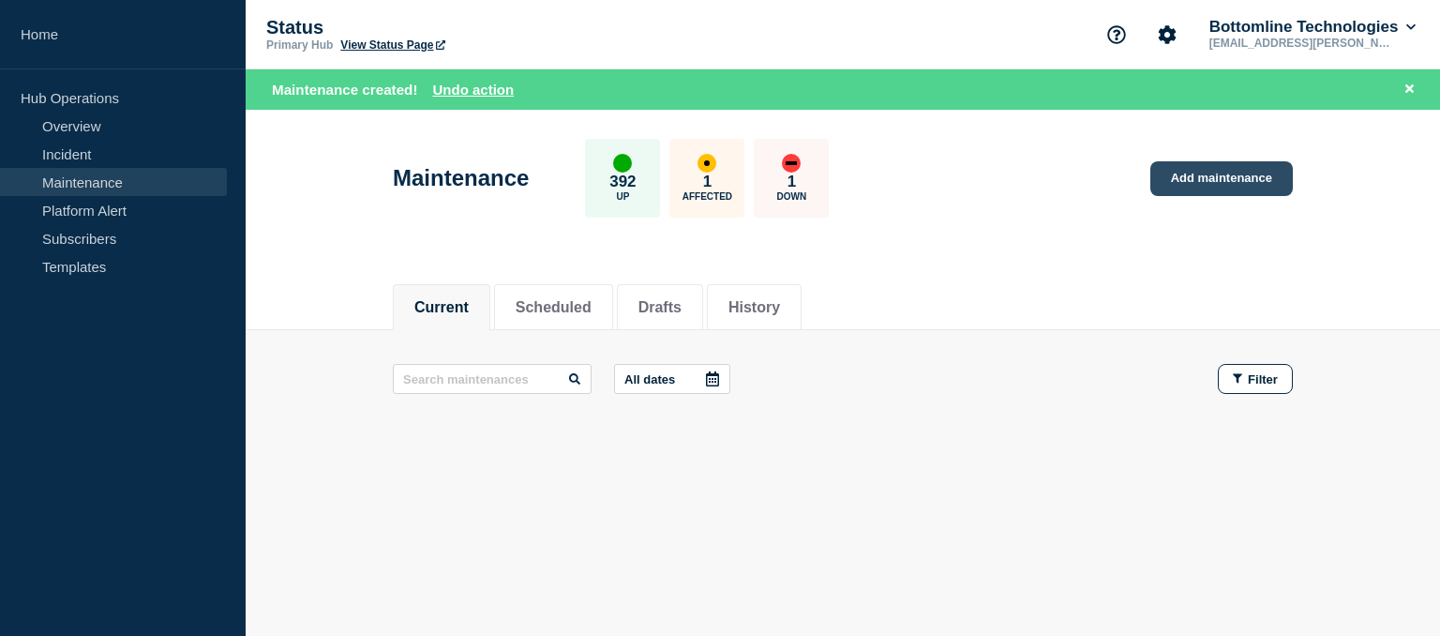
click at [1227, 178] on link "Add maintenance" at bounding box center [1222, 178] width 143 height 35
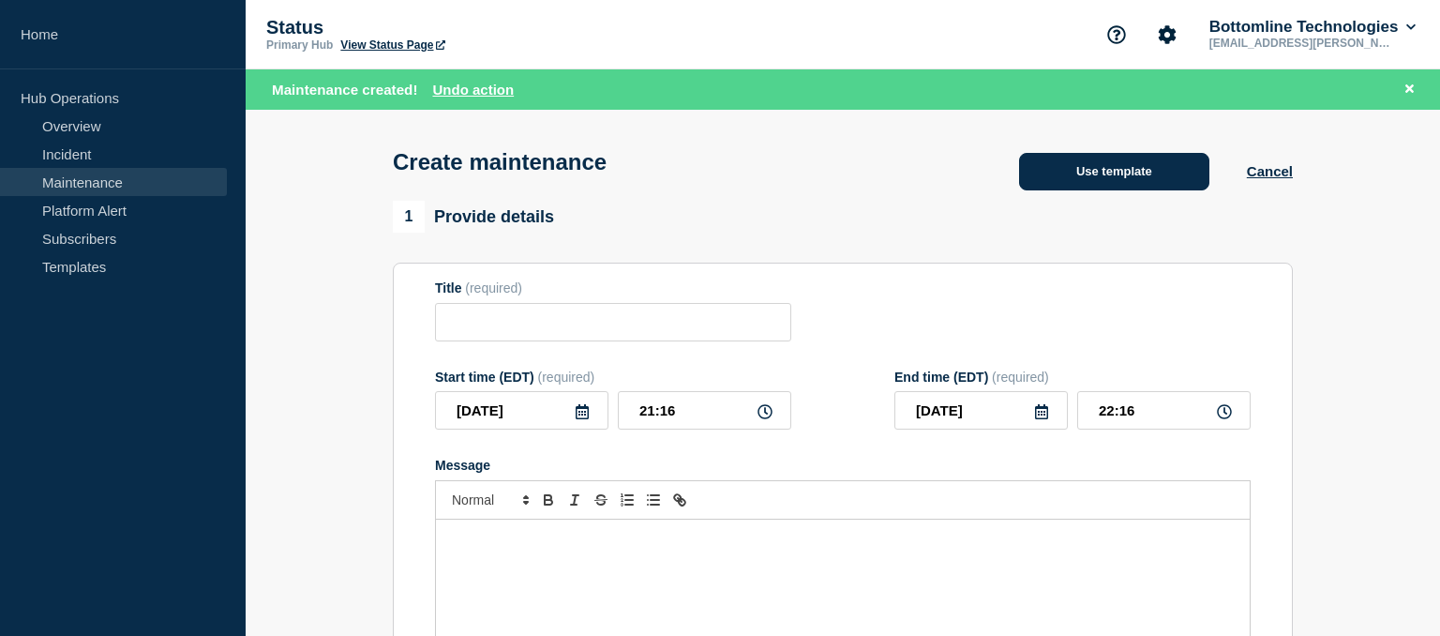
click at [1074, 190] on button "Use template" at bounding box center [1114, 172] width 190 height 38
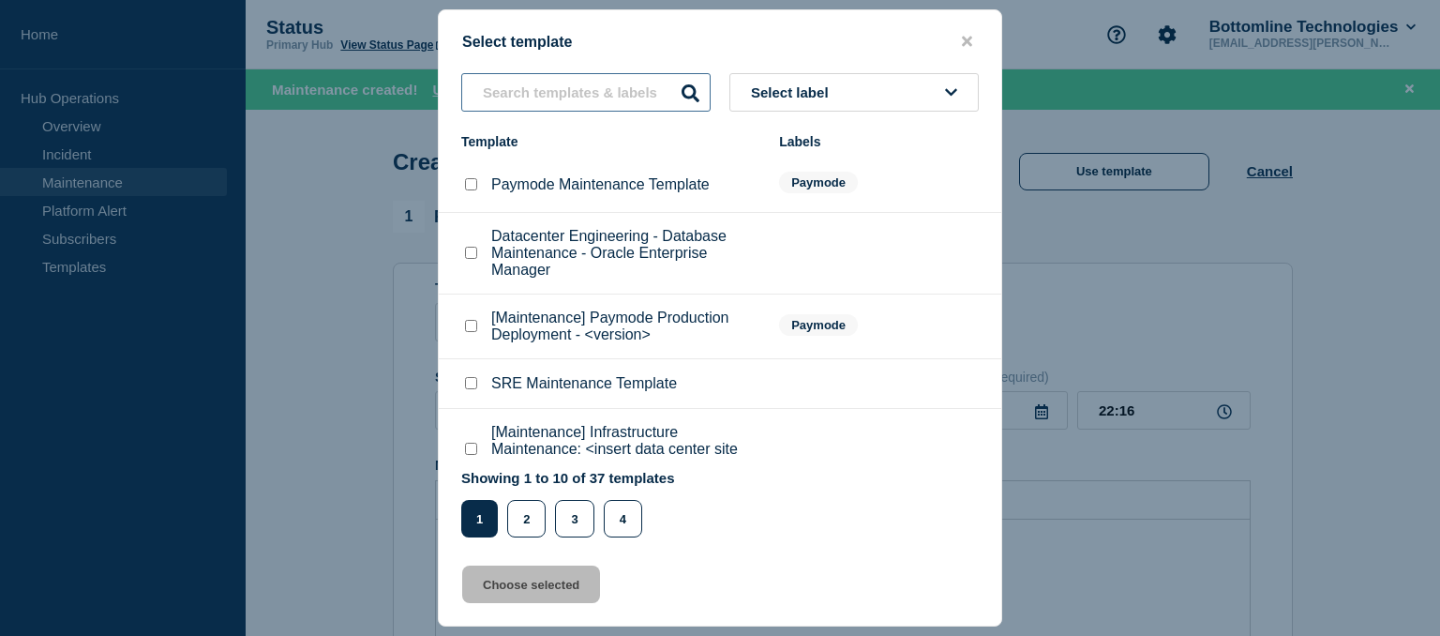
click at [551, 92] on input "text" at bounding box center [585, 92] width 249 height 38
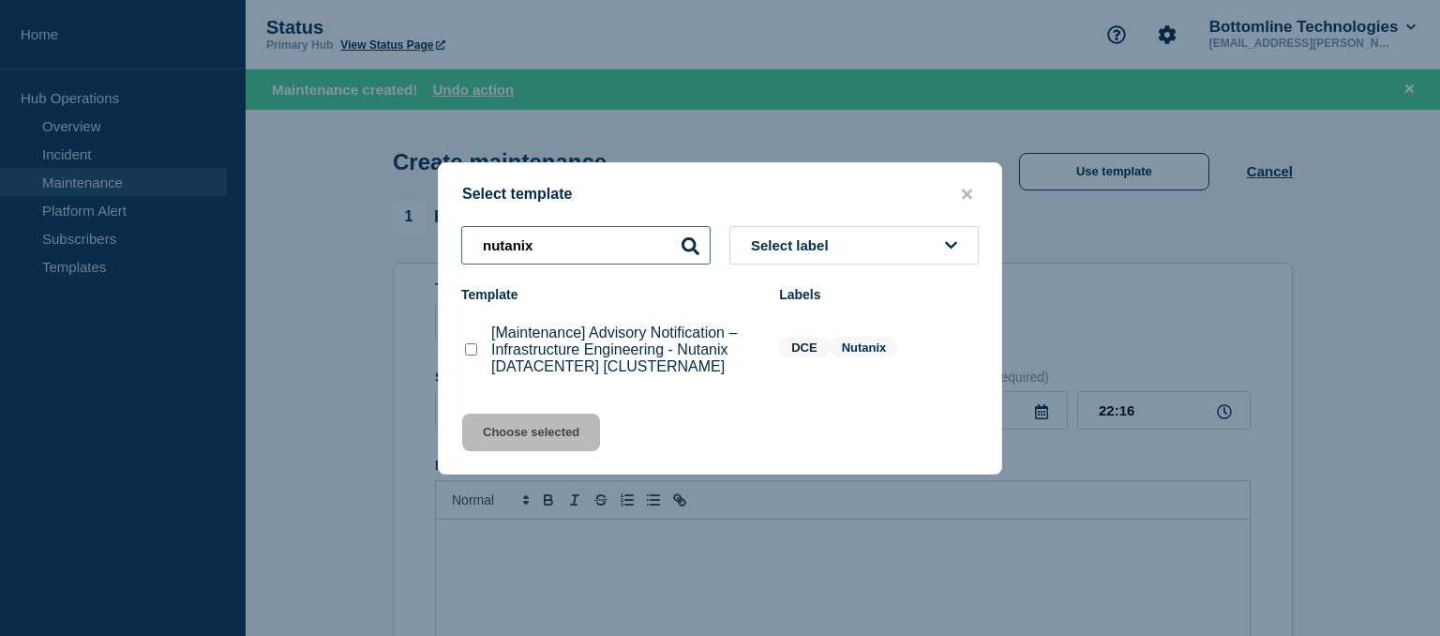
type input "nutanix"
click at [477, 353] on checkbox"] "[Maintenance] Advisory Notification – Infrastructure Engineering - Nutanix [DAT…" at bounding box center [471, 349] width 12 height 12
checkbox checkbox"] "true"
click at [522, 439] on button "Choose selected" at bounding box center [531, 433] width 138 height 38
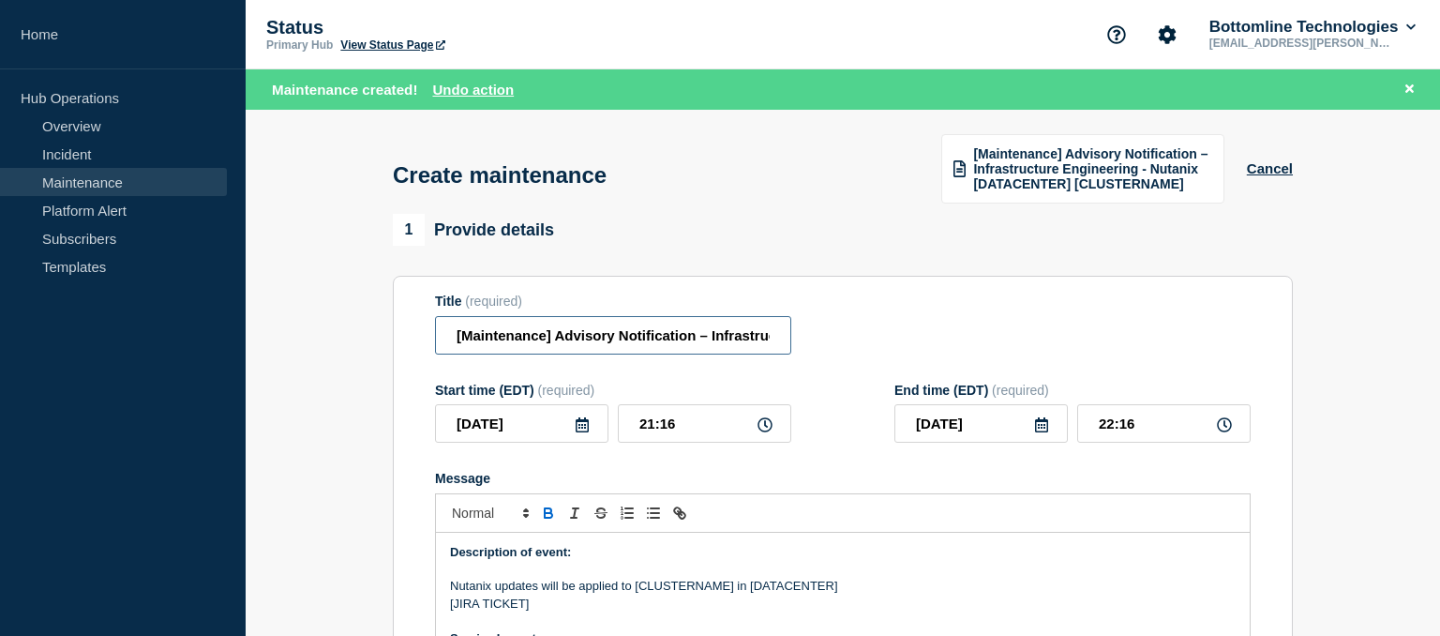
click at [685, 336] on input "[Maintenance] Advisory Notification – Infrastructure Engineering - Nutanix [DAT…" at bounding box center [613, 335] width 356 height 38
click at [606, 338] on input "[Maintenance] Advisory Notification – Infrastructure Engineering - Nutanix [DAT…" at bounding box center [613, 335] width 356 height 38
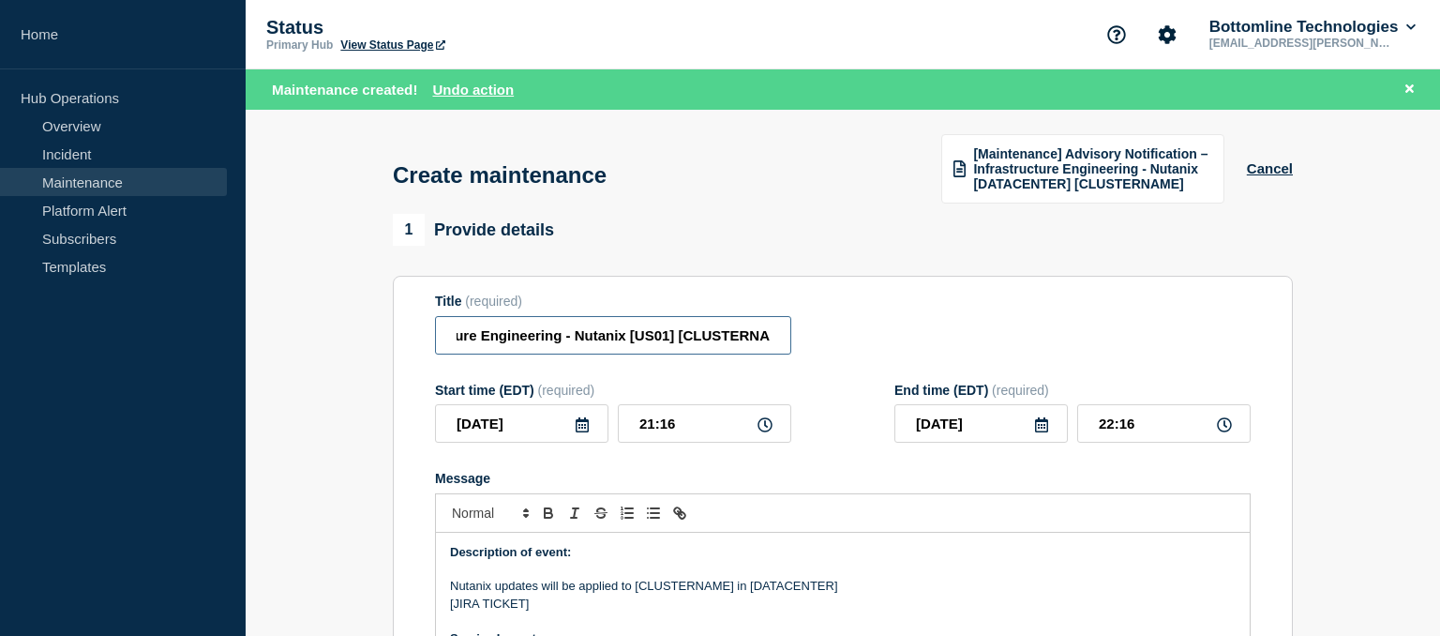
click at [714, 336] on input "[Maintenance] Advisory Notification – Infrastructure Engineering - Nutanix [US0…" at bounding box center [613, 335] width 356 height 38
type input "[Maintenance] Advisory Notification – Infrastructure Engineering - Nutanix [US0…"
click at [895, 589] on p "Nutanix updates will be applied to [CLUSTERNAME] in [DATACENTER]" at bounding box center [843, 586] width 786 height 17
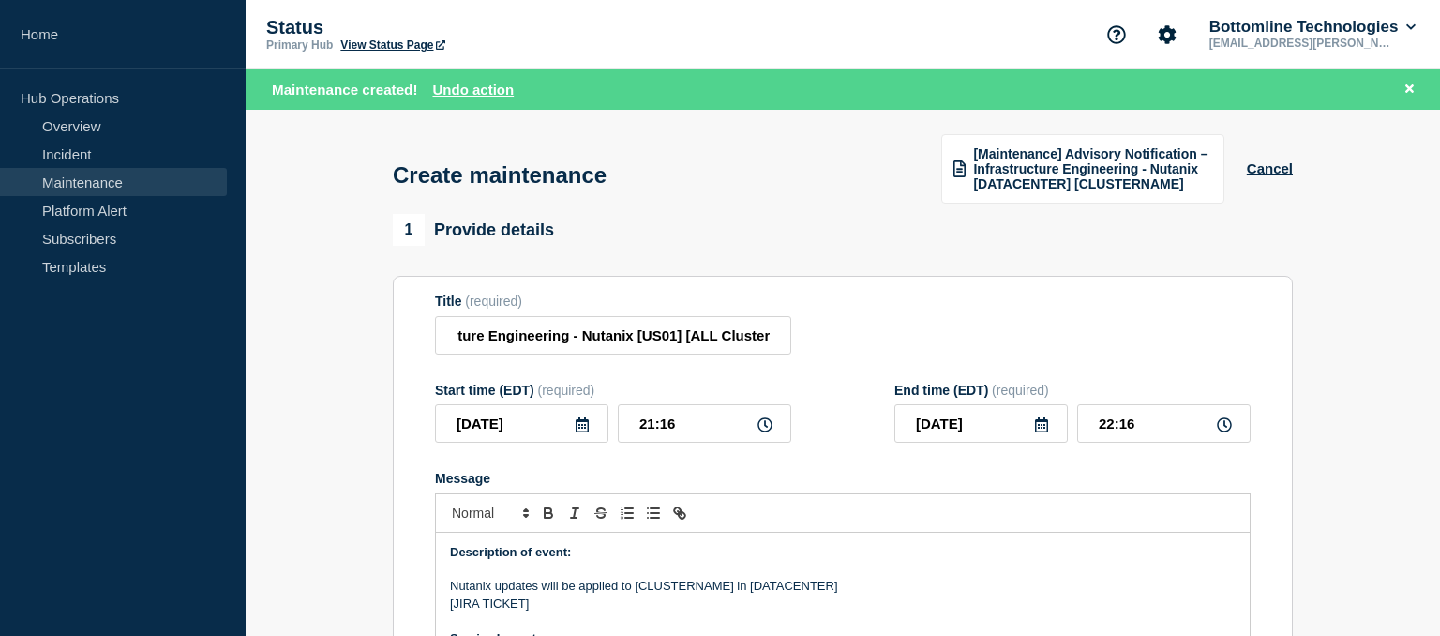
click at [585, 432] on icon at bounding box center [582, 424] width 15 height 15
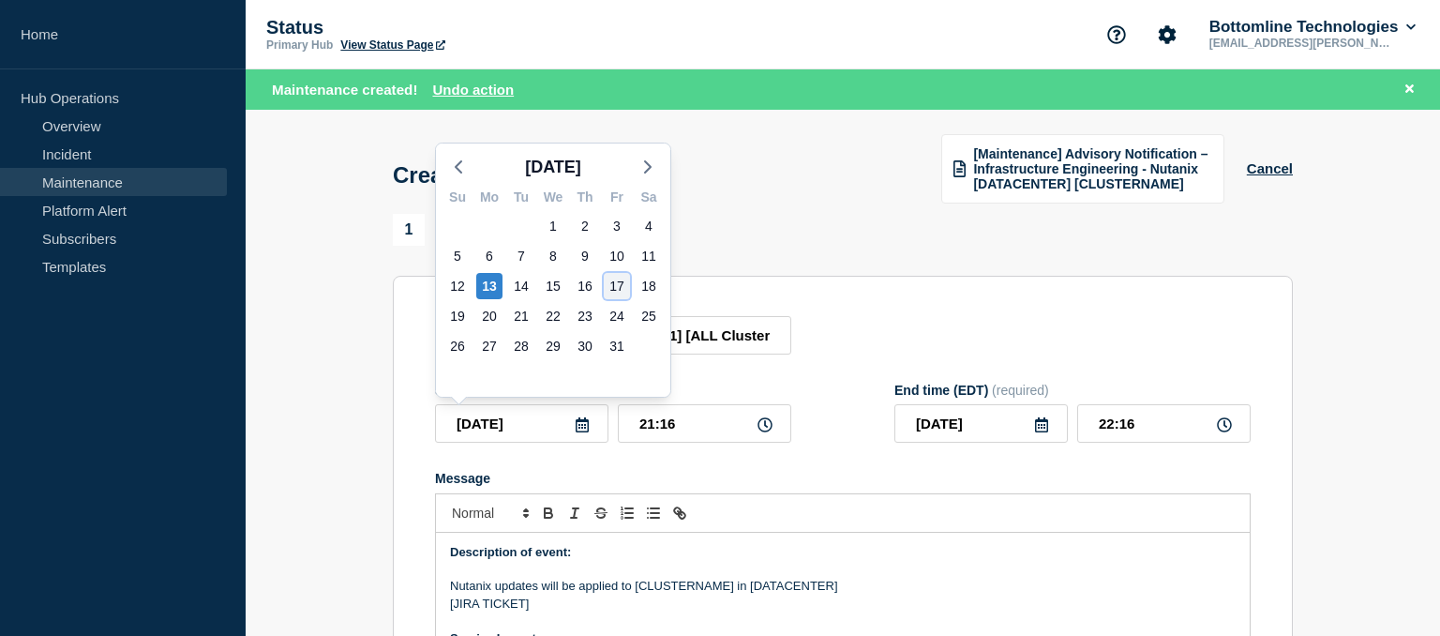
click at [617, 293] on div "17" at bounding box center [617, 286] width 26 height 26
type input "[DATE]"
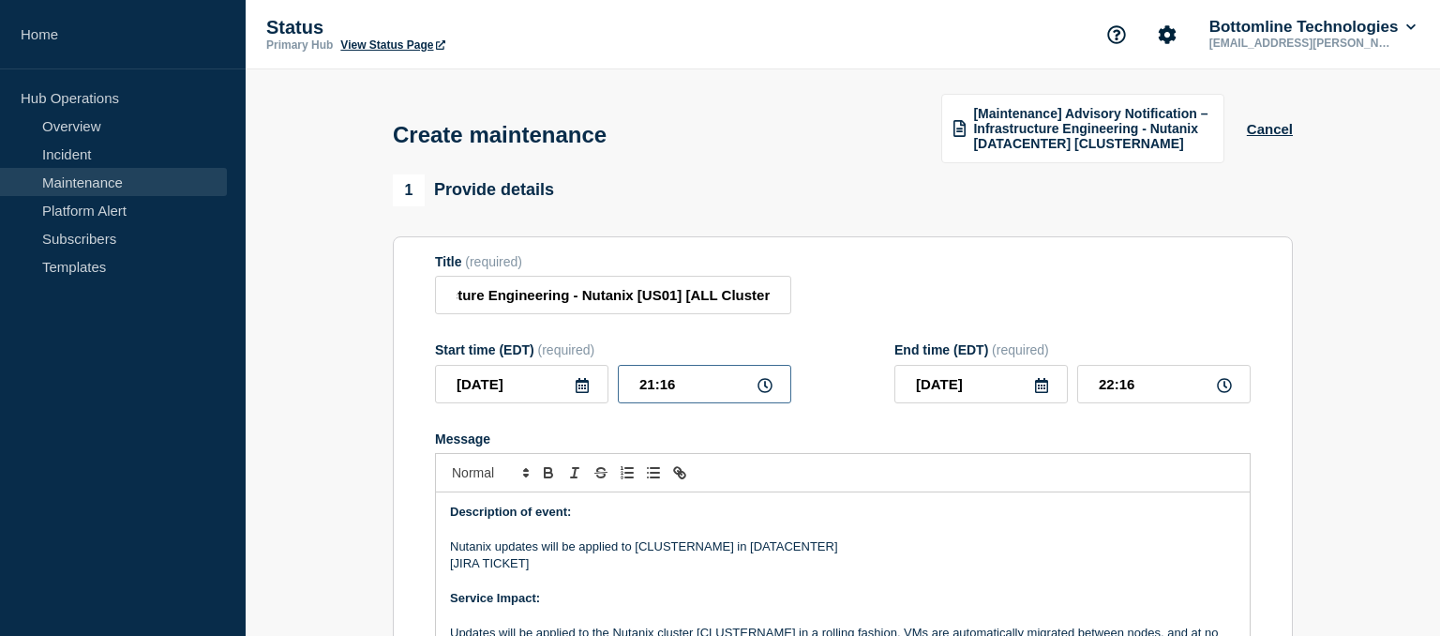
click at [696, 390] on input "21:16" at bounding box center [704, 384] width 173 height 38
type input "21:00"
type input "22:00"
click at [1042, 397] on input "[DATE]" at bounding box center [981, 384] width 173 height 38
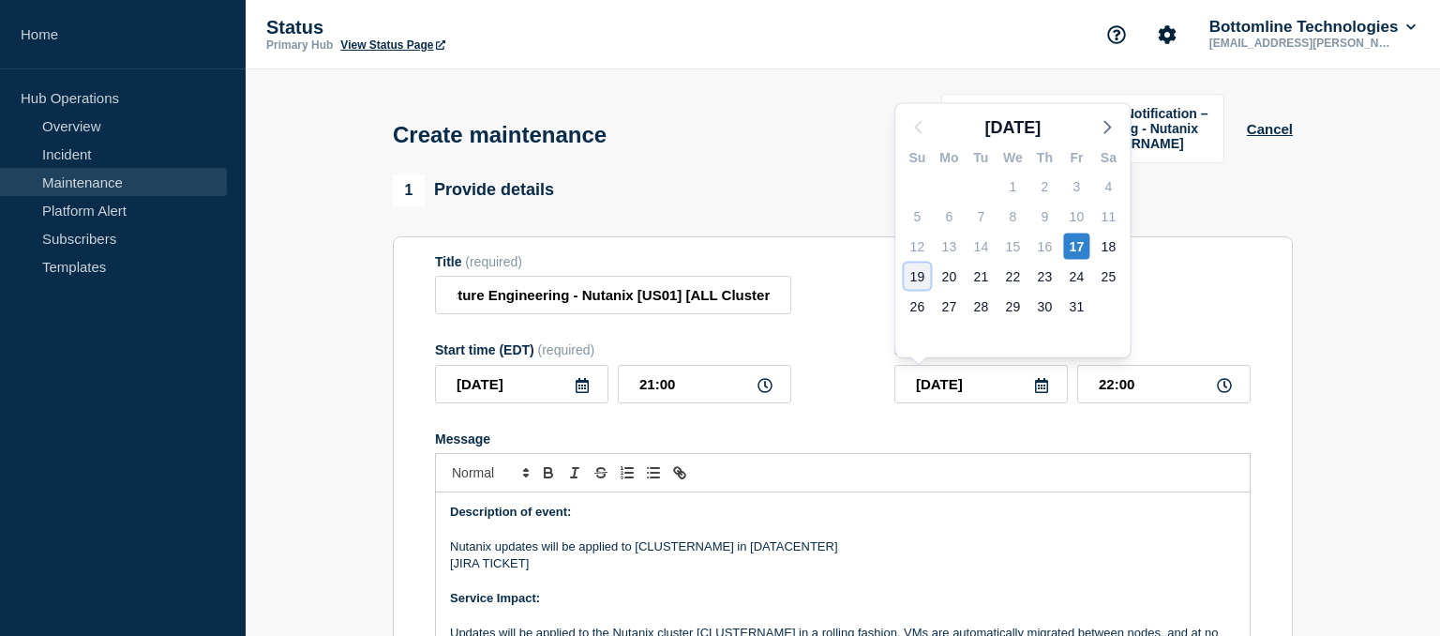
click at [917, 279] on div "19" at bounding box center [917, 277] width 26 height 26
type input "[DATE]"
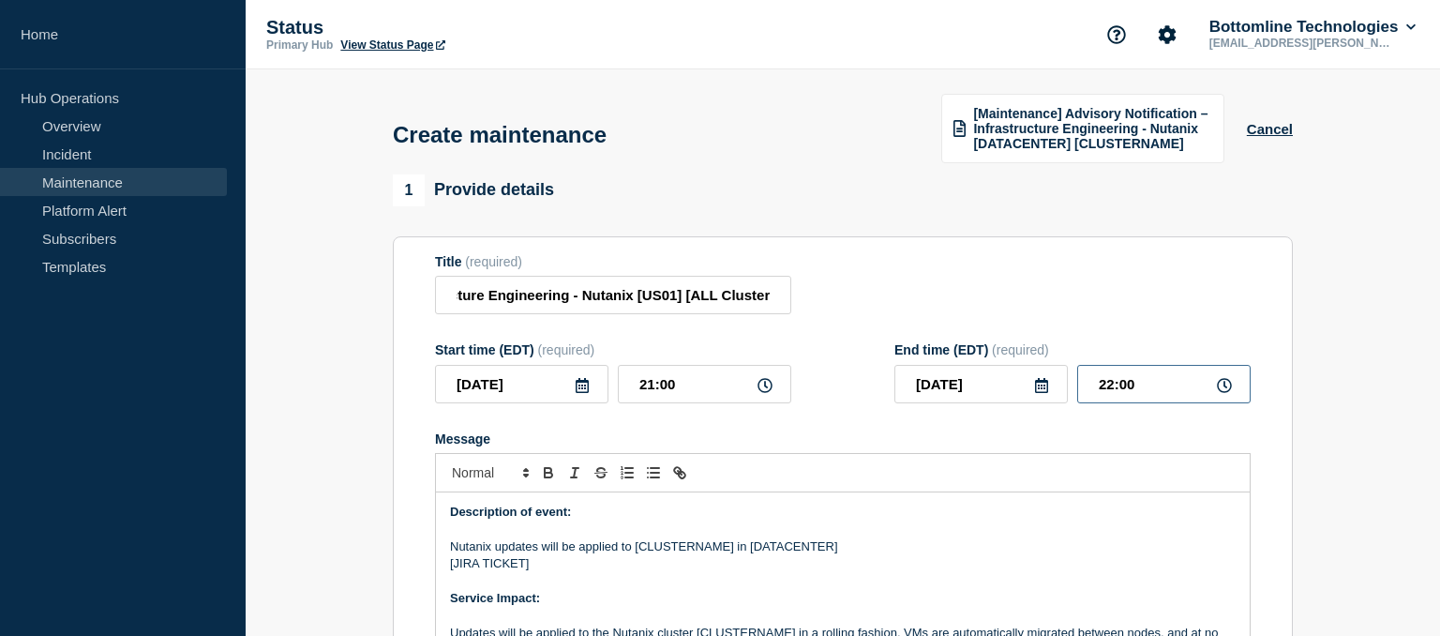
drag, startPoint x: 1170, startPoint y: 394, endPoint x: 1003, endPoint y: 373, distance: 168.2
click at [1077, 373] on input "22:00" at bounding box center [1163, 384] width 173 height 38
type input "23:59"
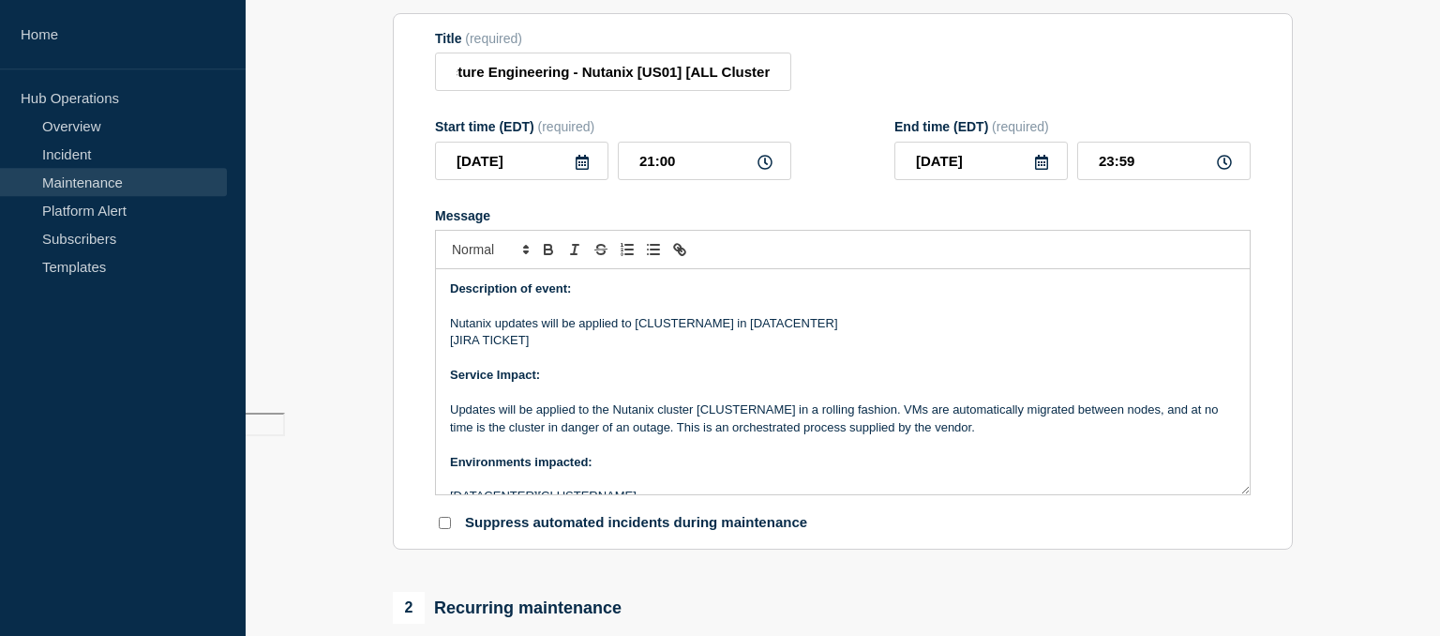
scroll to position [224, 0]
click at [628, 434] on p "Updates will be applied to the Nutanix cluster [CLUSTERNAME] in a rolling fashi…" at bounding box center [843, 417] width 786 height 35
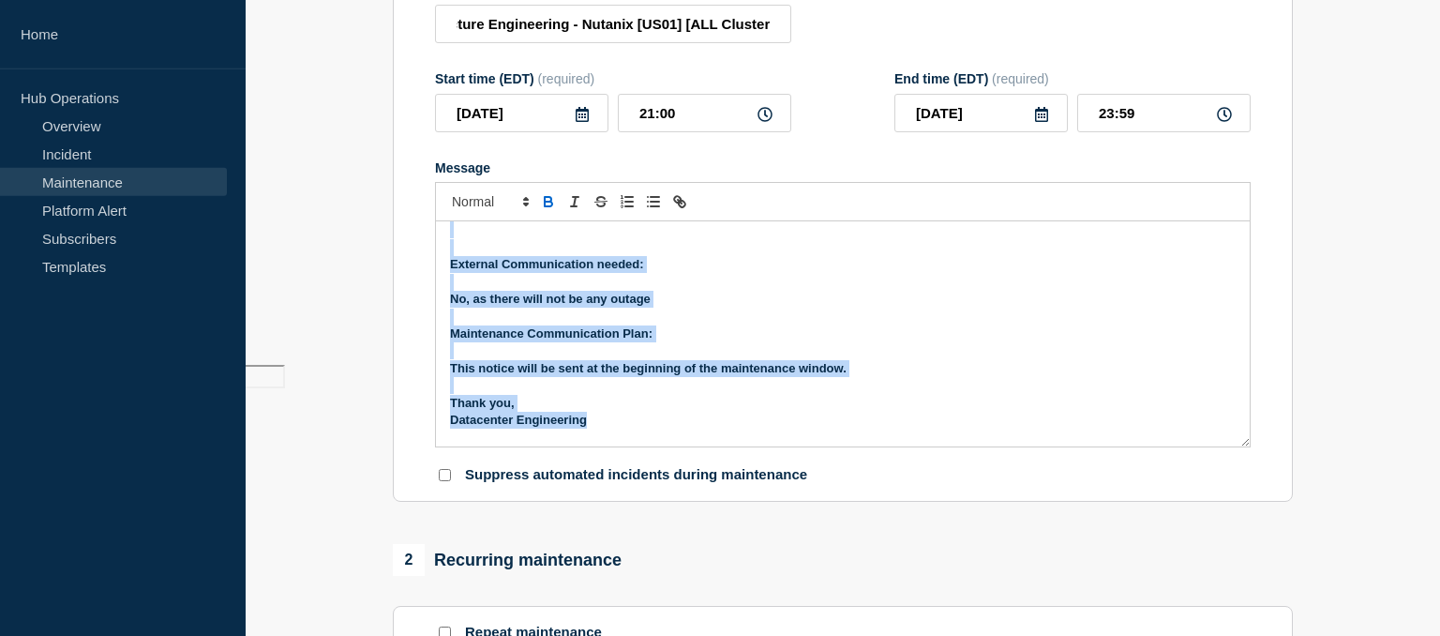
click at [545, 206] on icon "Toggle bold text" at bounding box center [549, 204] width 8 height 5
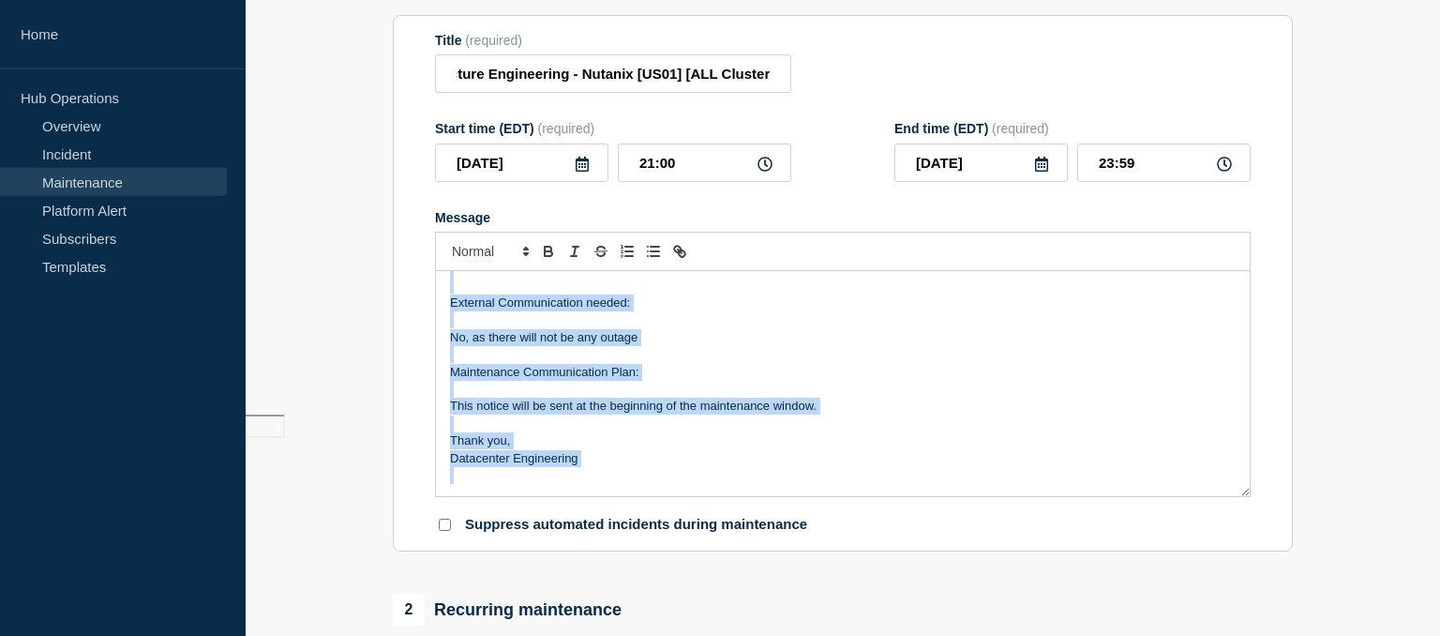
click at [753, 381] on p "Maintenance Communication Plan:" at bounding box center [843, 372] width 786 height 17
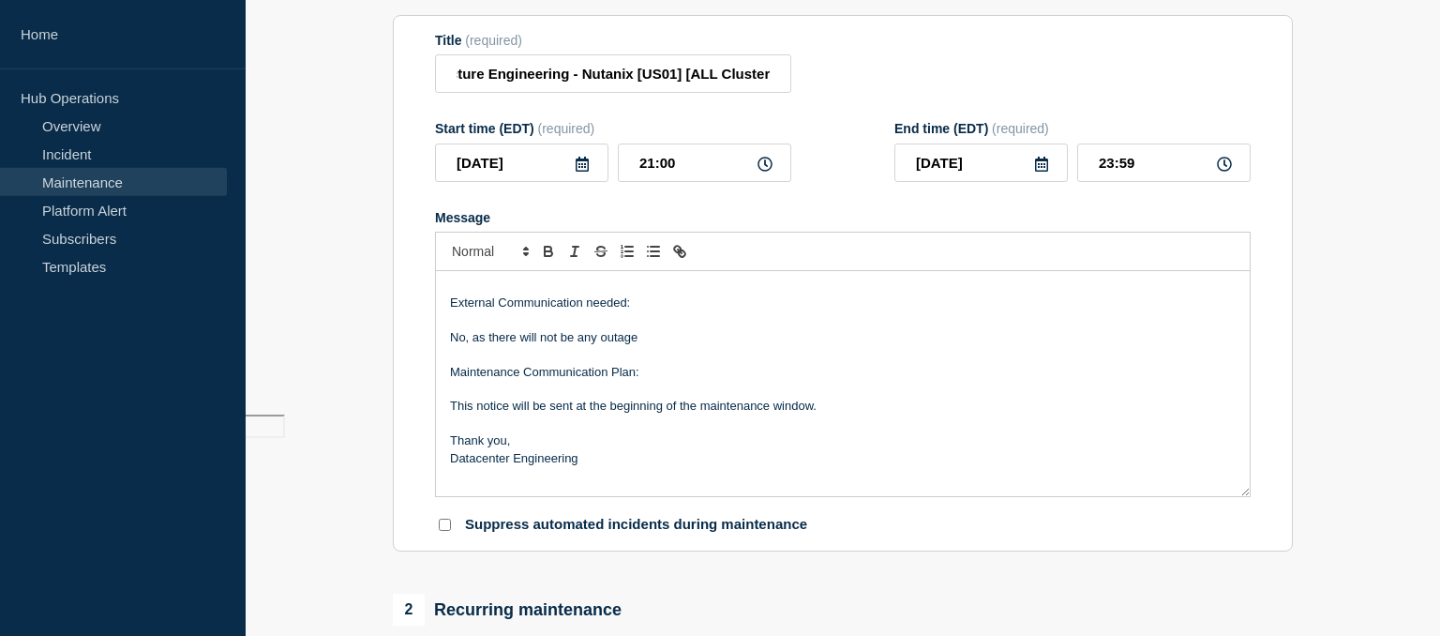
scroll to position [0, 0]
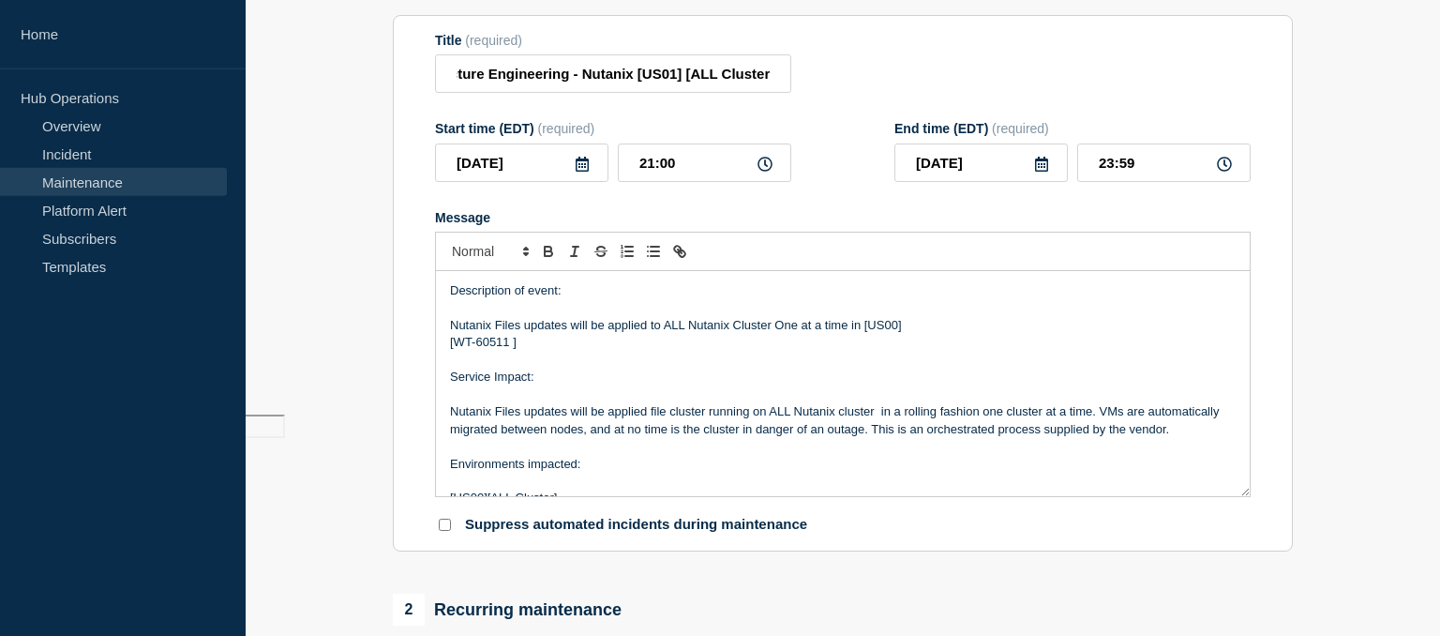
drag, startPoint x: 570, startPoint y: 296, endPoint x: 403, endPoint y: 294, distance: 166.9
click at [436, 294] on div "Description of event: Nutanix Files updates will be applied to ALL Nutanix Clus…" at bounding box center [843, 383] width 814 height 225
click at [550, 253] on icon "Toggle bold text" at bounding box center [548, 251] width 17 height 17
click at [507, 346] on p "[WT-60511 ]" at bounding box center [843, 342] width 786 height 17
drag, startPoint x: 538, startPoint y: 386, endPoint x: 429, endPoint y: 383, distance: 109.8
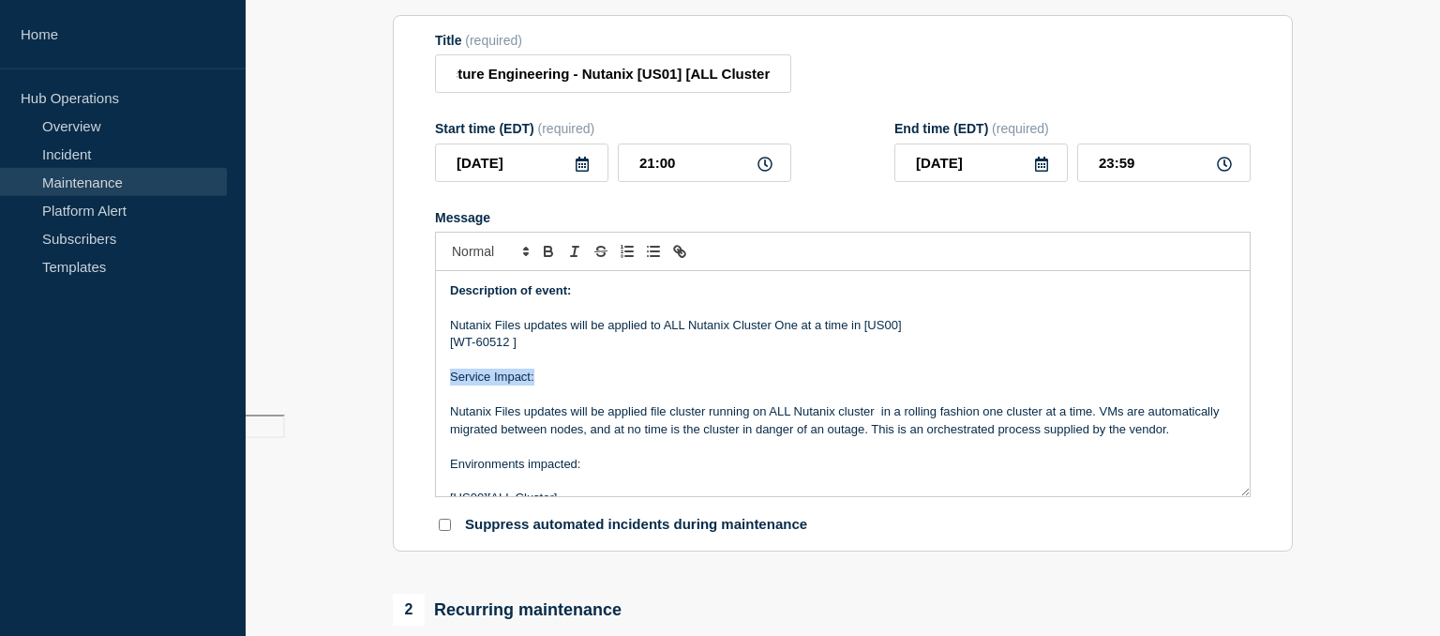
click at [436, 383] on div "Description of event: Nutanix Files updates will be applied to ALL Nutanix Clus…" at bounding box center [843, 383] width 814 height 225
click at [549, 255] on icon "Toggle bold text" at bounding box center [549, 253] width 8 height 5
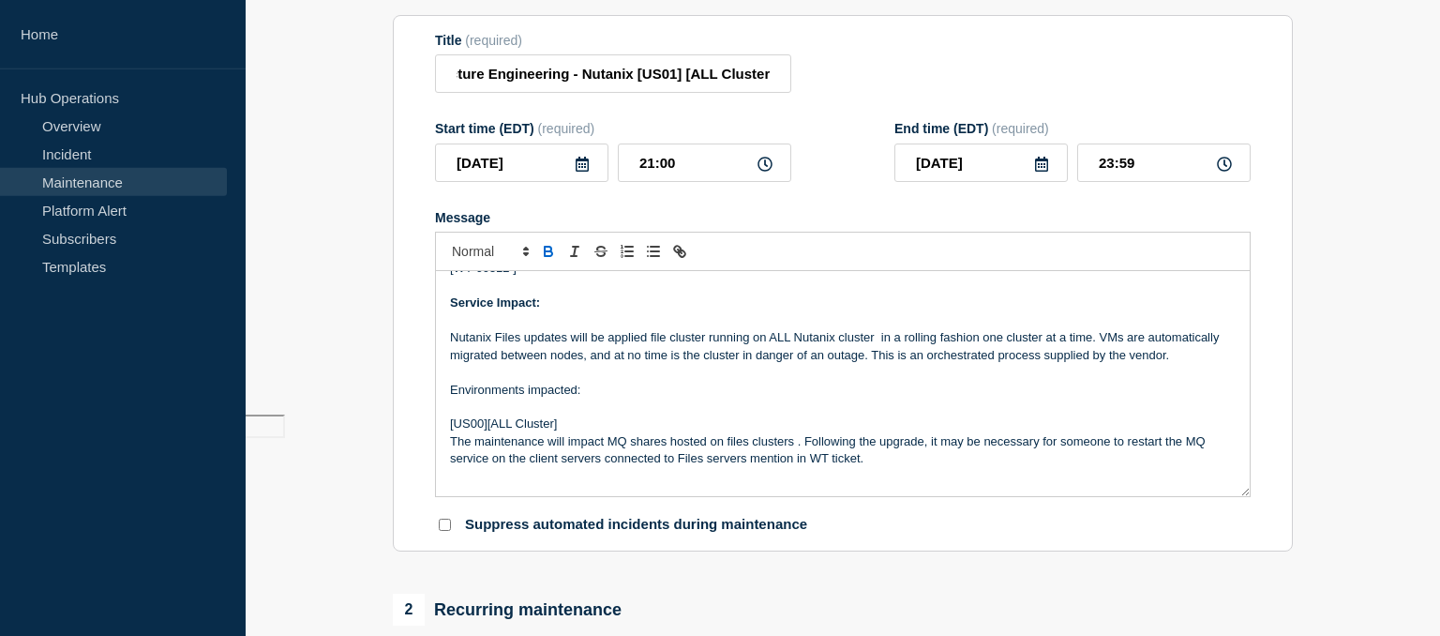
scroll to position [76, 0]
drag, startPoint x: 772, startPoint y: 338, endPoint x: 876, endPoint y: 339, distance: 104.1
click at [876, 339] on p "Nutanix Files updates will be applied file cluster running on ALL Nutanix clust…" at bounding box center [843, 344] width 786 height 35
click at [546, 255] on icon "Toggle bold text" at bounding box center [549, 253] width 8 height 5
drag, startPoint x: 587, startPoint y: 390, endPoint x: 428, endPoint y: 398, distance: 159.6
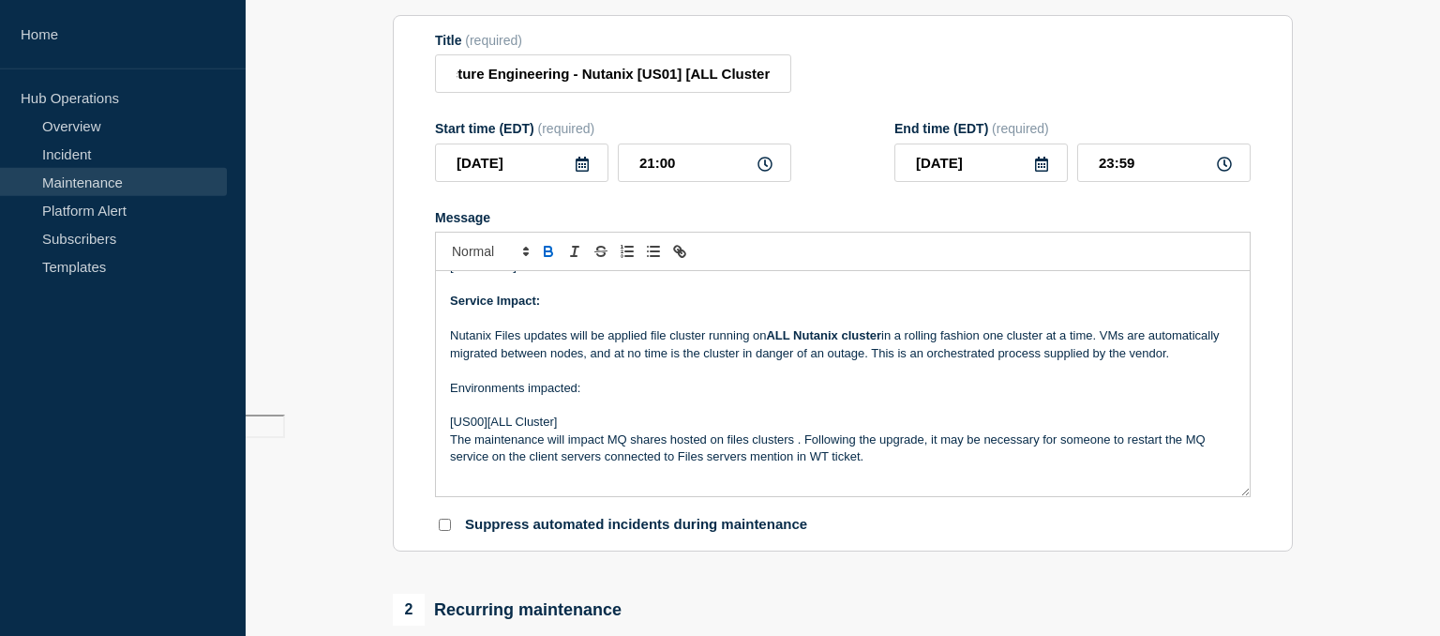
click at [436, 398] on div "Description of event: Nutanix Files updates will be applied to ALL Nutanix Clus…" at bounding box center [843, 383] width 814 height 225
click at [550, 259] on icon "Toggle bold text" at bounding box center [548, 251] width 17 height 17
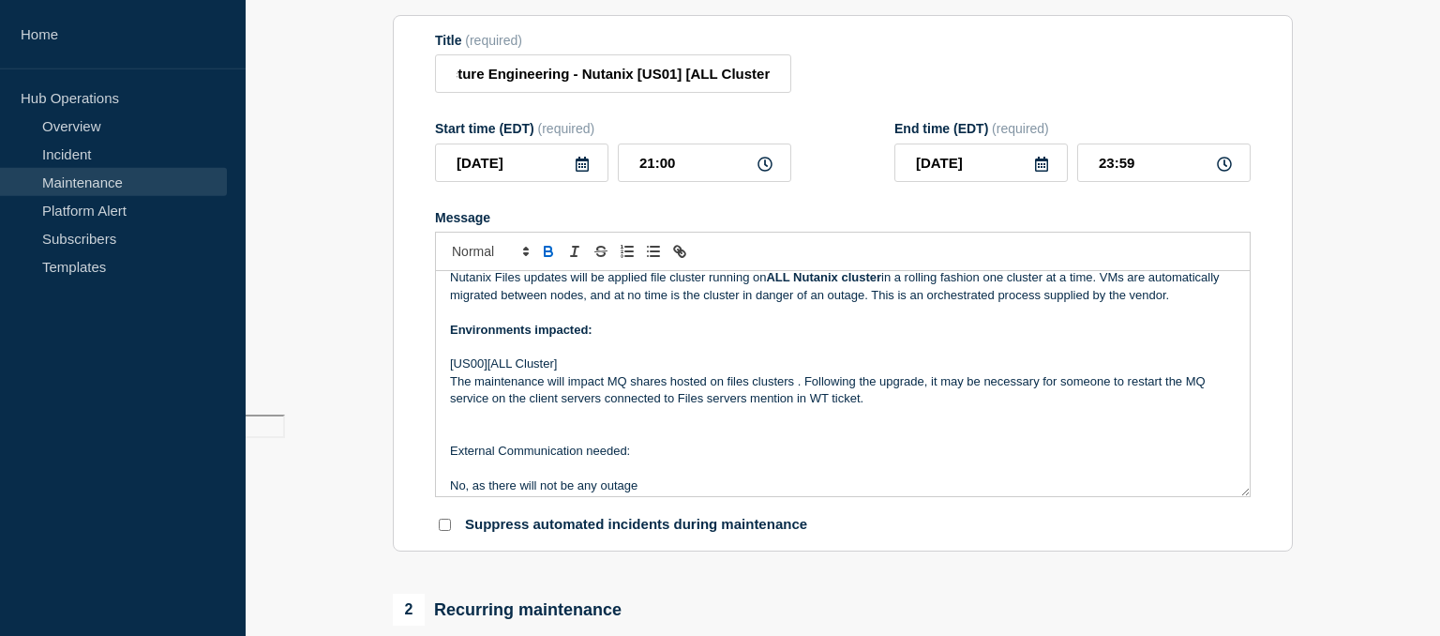
scroll to position [136, 0]
drag, startPoint x: 632, startPoint y: 451, endPoint x: 445, endPoint y: 454, distance: 186.6
click at [445, 454] on div "Description of event: Nutanix Files updates will be applied to ALL Nutanix Clus…" at bounding box center [843, 383] width 814 height 225
click at [550, 251] on icon "Toggle bold text" at bounding box center [548, 249] width 7 height 5
drag, startPoint x: 613, startPoint y: 383, endPoint x: 650, endPoint y: 386, distance: 36.8
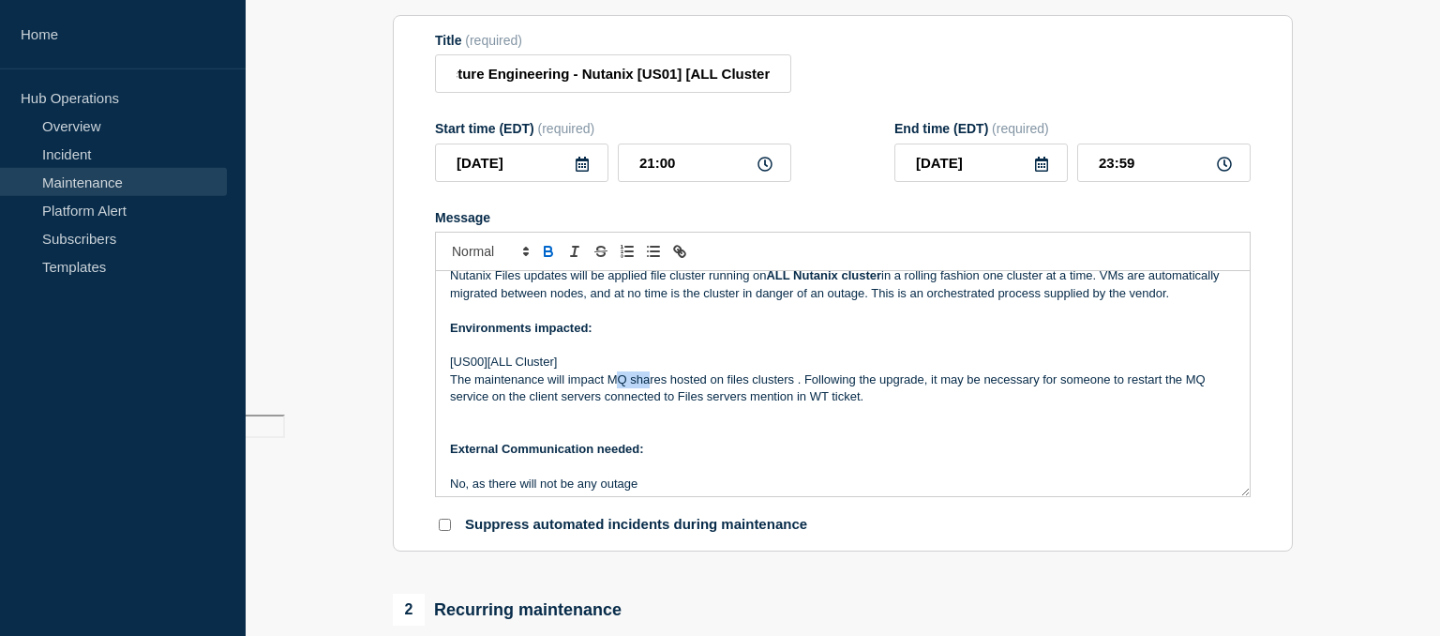
click at [650, 386] on p "The maintenance will impact MQ shares hosted on files clusters . Following the …" at bounding box center [843, 388] width 786 height 35
drag, startPoint x: 606, startPoint y: 386, endPoint x: 666, endPoint y: 384, distance: 60.0
click at [666, 384] on p "The maintenance will impact MQ shares hosted on files clusters . Following the …" at bounding box center [843, 388] width 786 height 35
click at [546, 251] on icon "Toggle bold text" at bounding box center [548, 249] width 7 height 5
click at [726, 458] on p "External Communication needed:" at bounding box center [843, 449] width 786 height 17
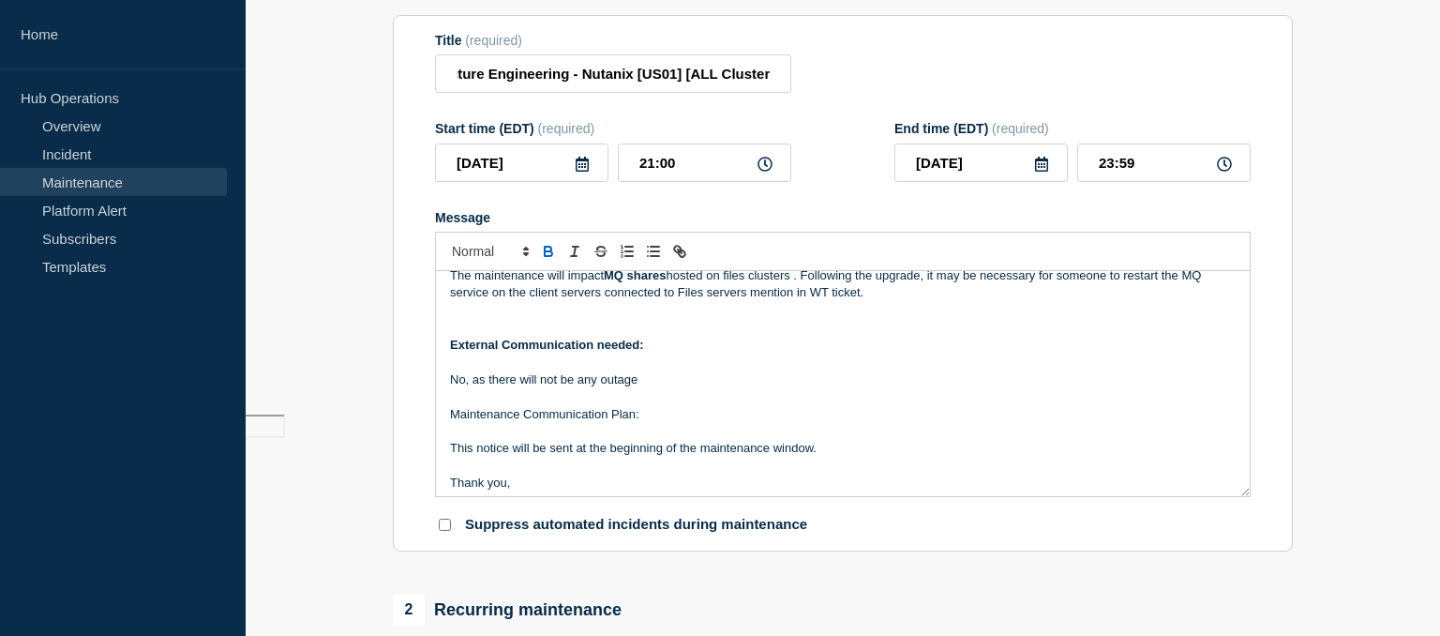
scroll to position [241, 0]
drag, startPoint x: 638, startPoint y: 424, endPoint x: 433, endPoint y: 413, distance: 204.7
click at [436, 413] on div "Description of event: Nutanix Files updates will be applied to ALL Nutanix Clus…" at bounding box center [843, 383] width 814 height 225
click at [553, 257] on icon "Toggle bold text" at bounding box center [548, 251] width 17 height 17
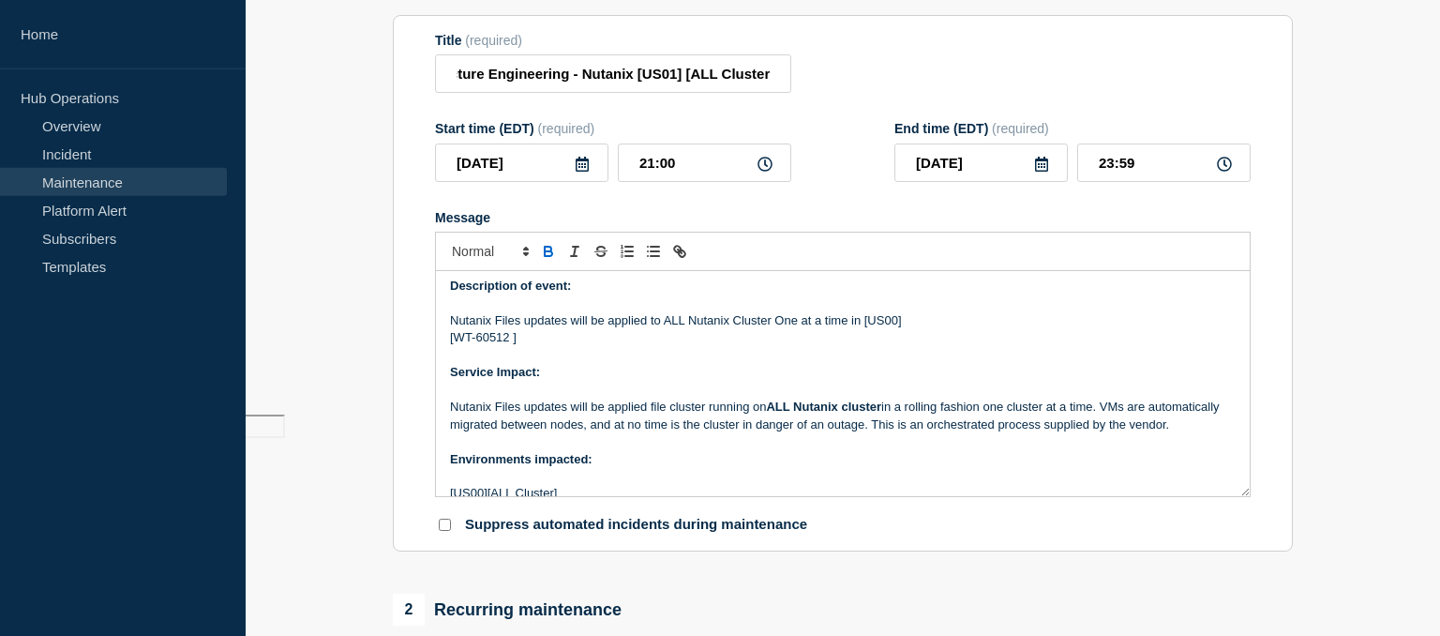
scroll to position [0, 0]
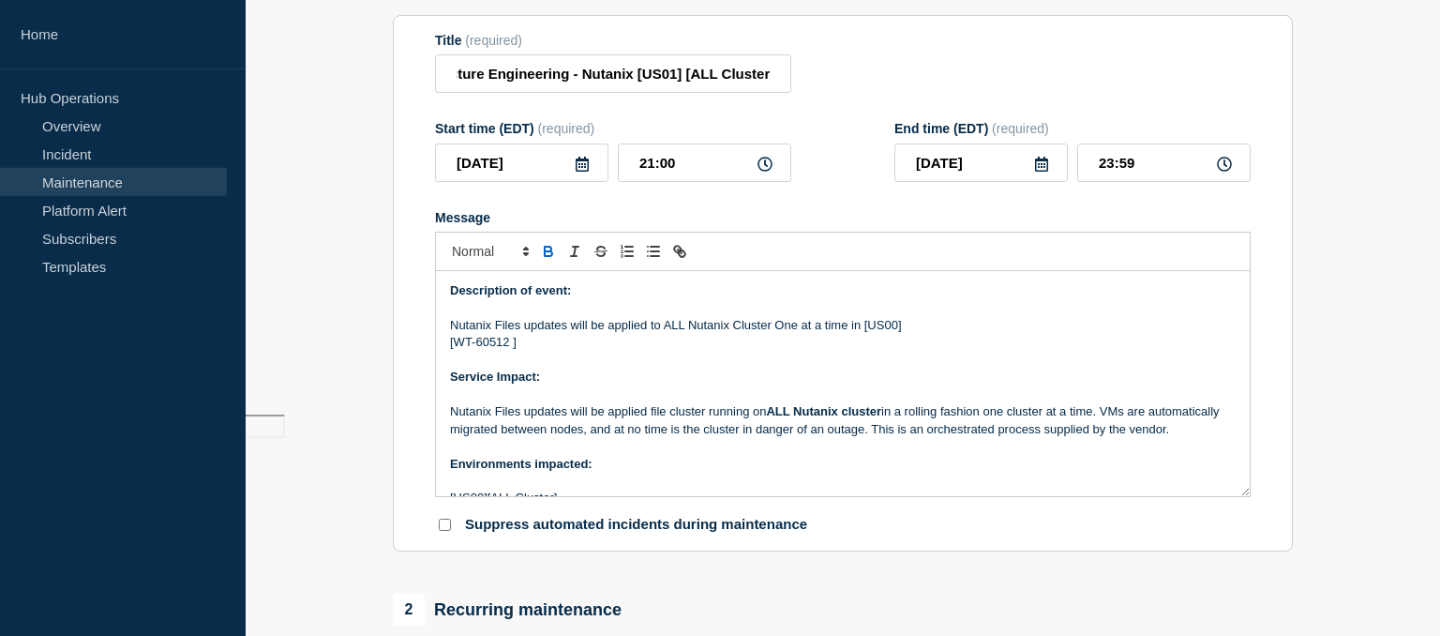
click at [892, 333] on p "Nutanix Files updates will be applied to ALL Nutanix Cluster One at a time in […" at bounding box center [843, 325] width 786 height 17
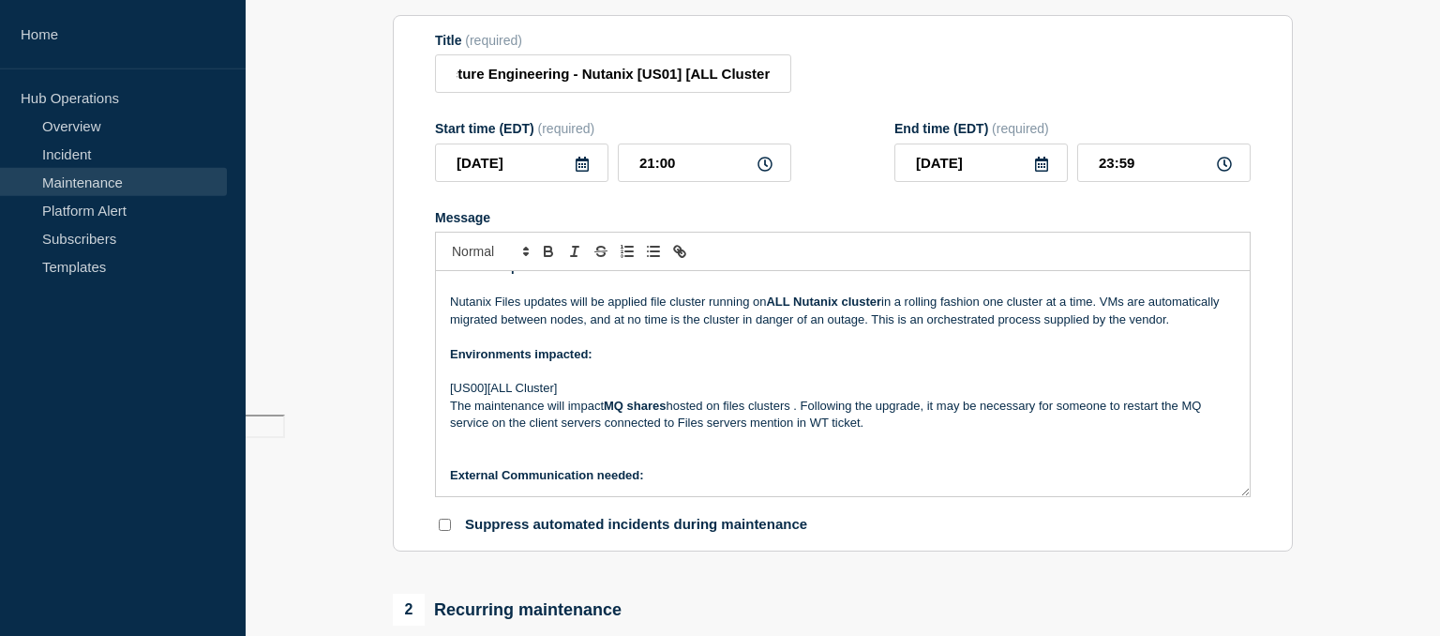
scroll to position [111, 0]
click at [476, 387] on p "[US00][ALL Cluster]" at bounding box center [843, 387] width 786 height 17
click at [819, 465] on p "Message" at bounding box center [843, 456] width 786 height 17
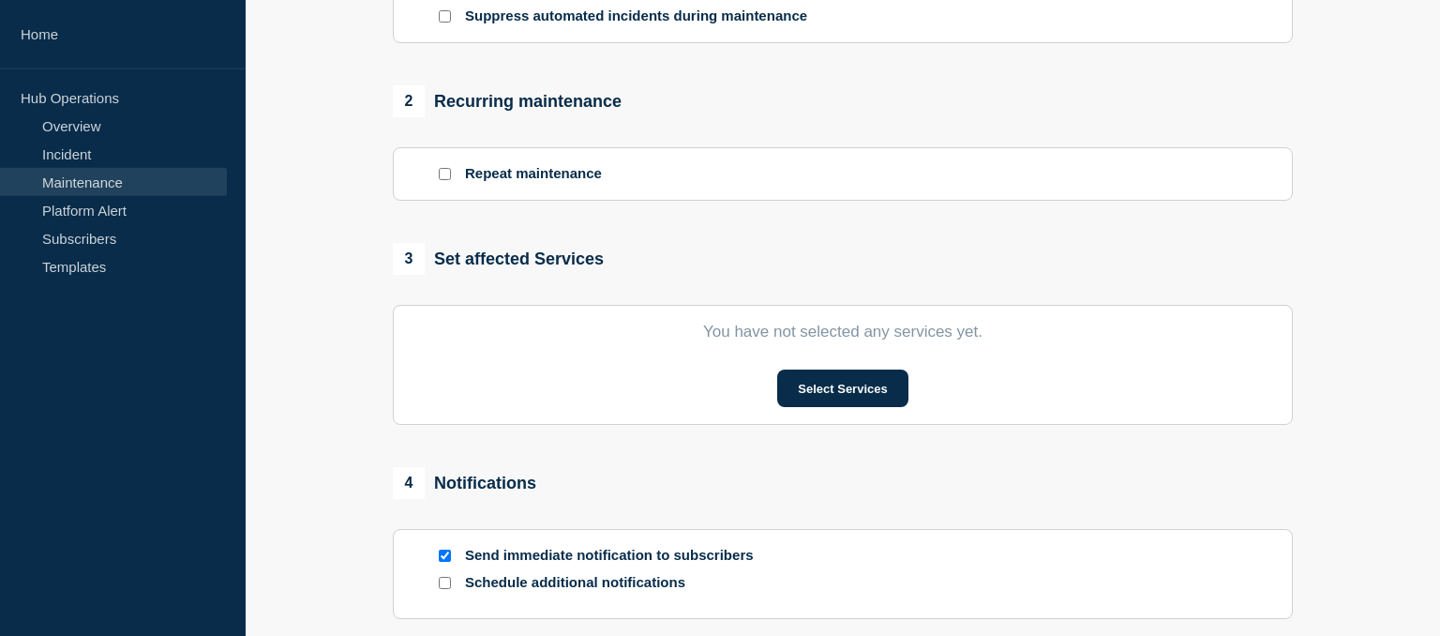
scroll to position [731, 0]
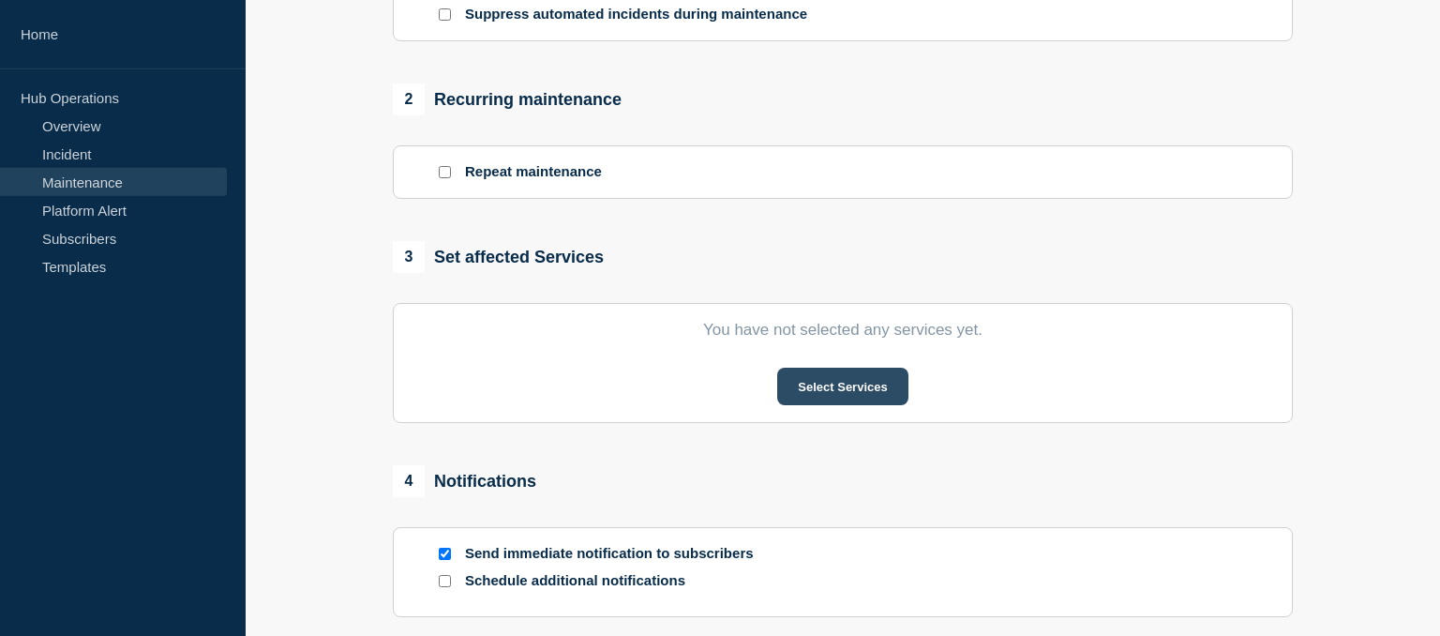
click at [872, 386] on button "Select Services" at bounding box center [842, 387] width 130 height 38
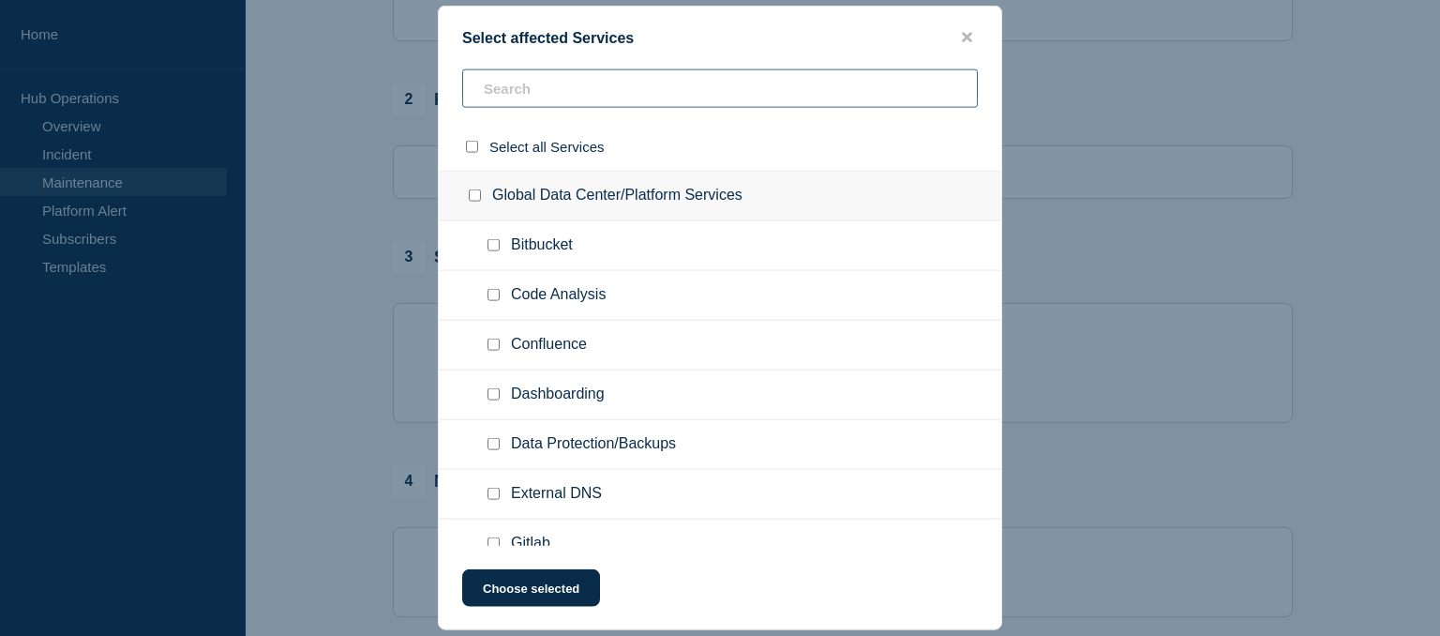
click at [561, 81] on input "text" at bounding box center [720, 88] width 516 height 38
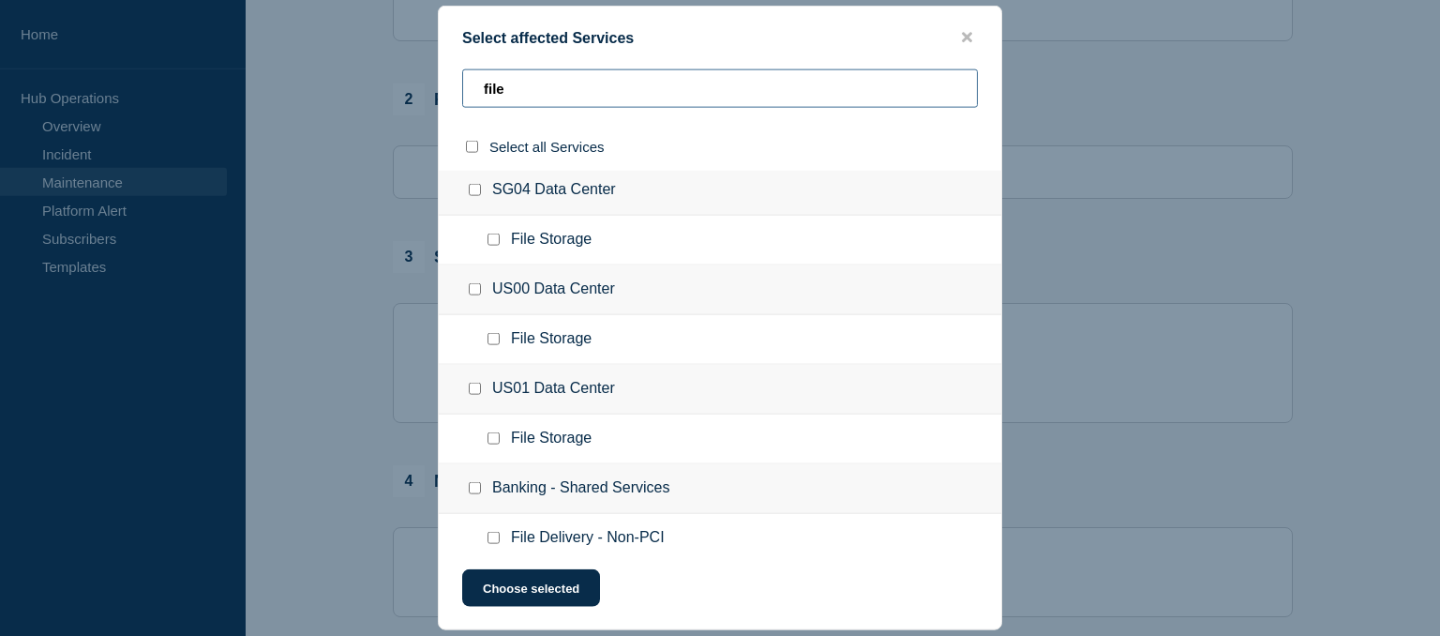
scroll to position [701, 0]
type input "file"
click at [479, 389] on input "US01 Data Center checkbox" at bounding box center [475, 389] width 12 height 12
checkbox input "true"
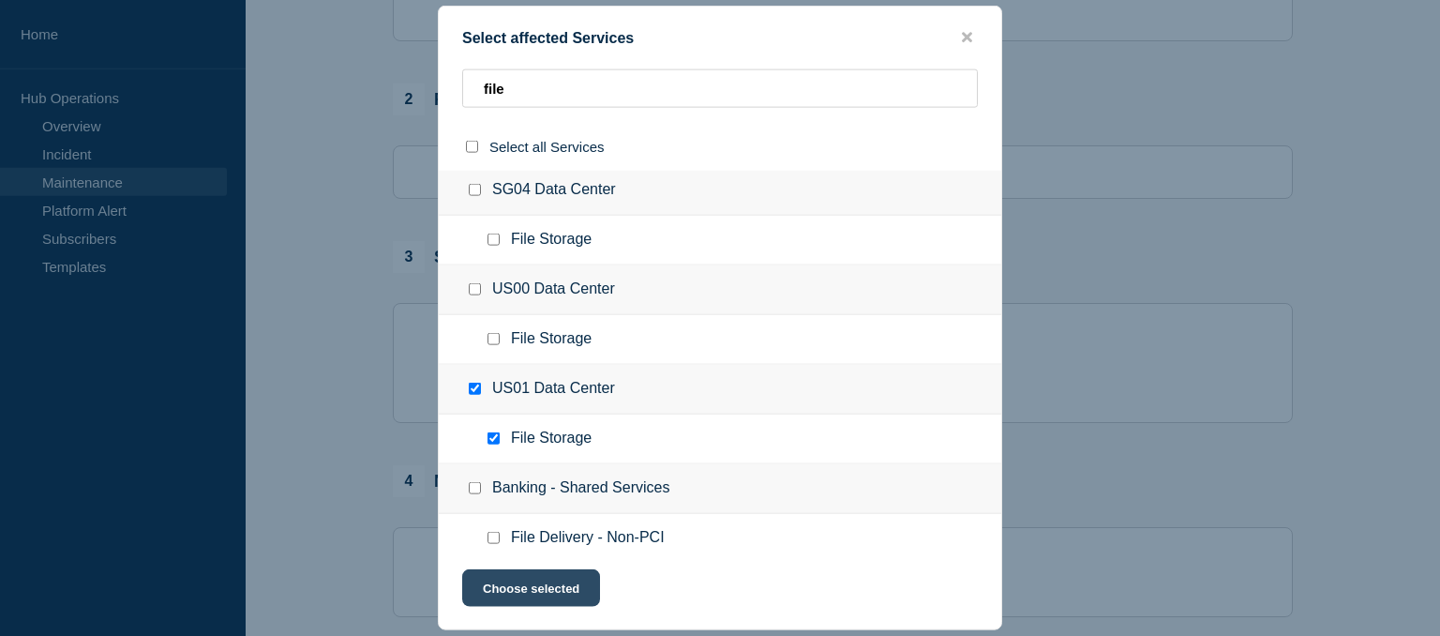
click at [552, 600] on button "Choose selected" at bounding box center [531, 588] width 138 height 38
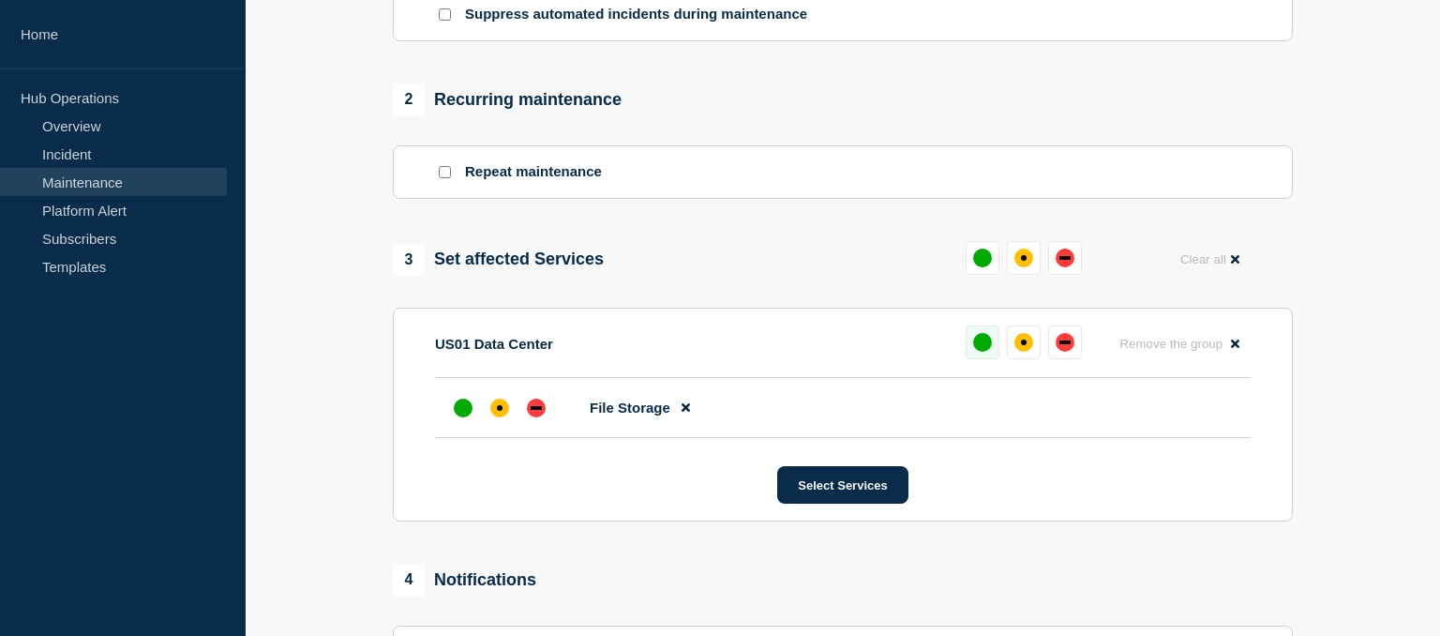
click at [982, 347] on div "up" at bounding box center [982, 342] width 19 height 19
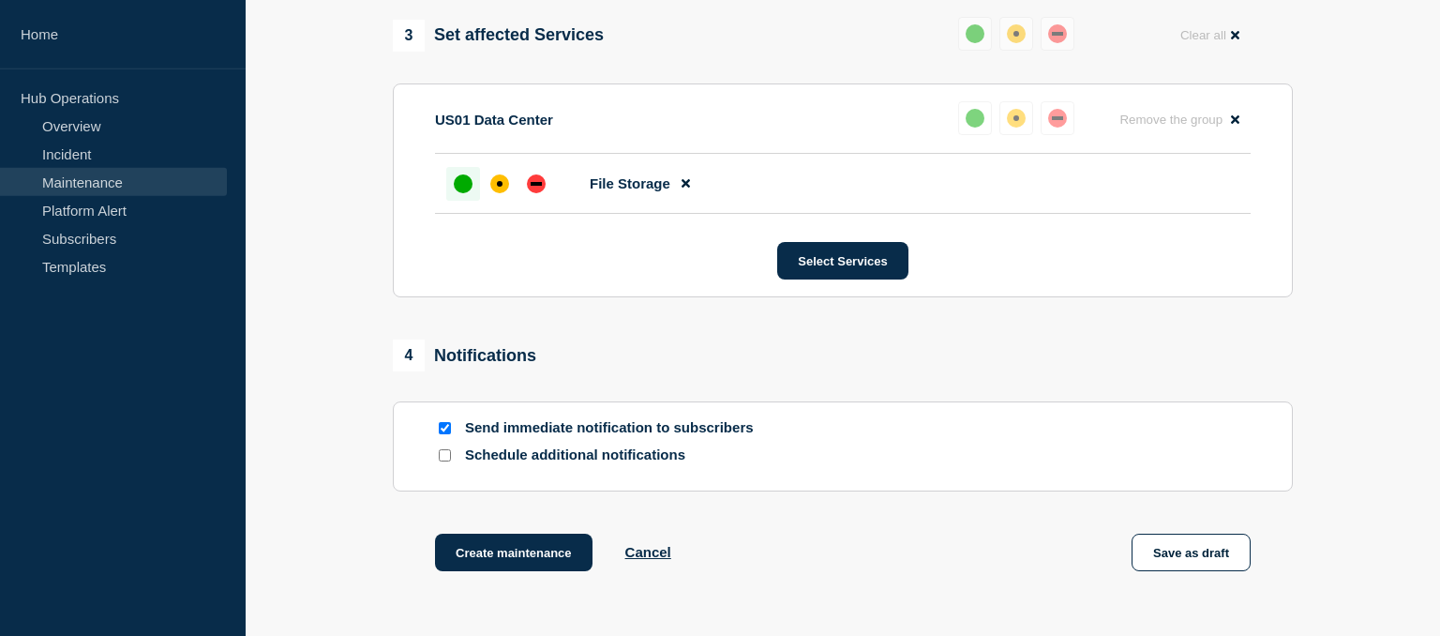
scroll to position [1115, 0]
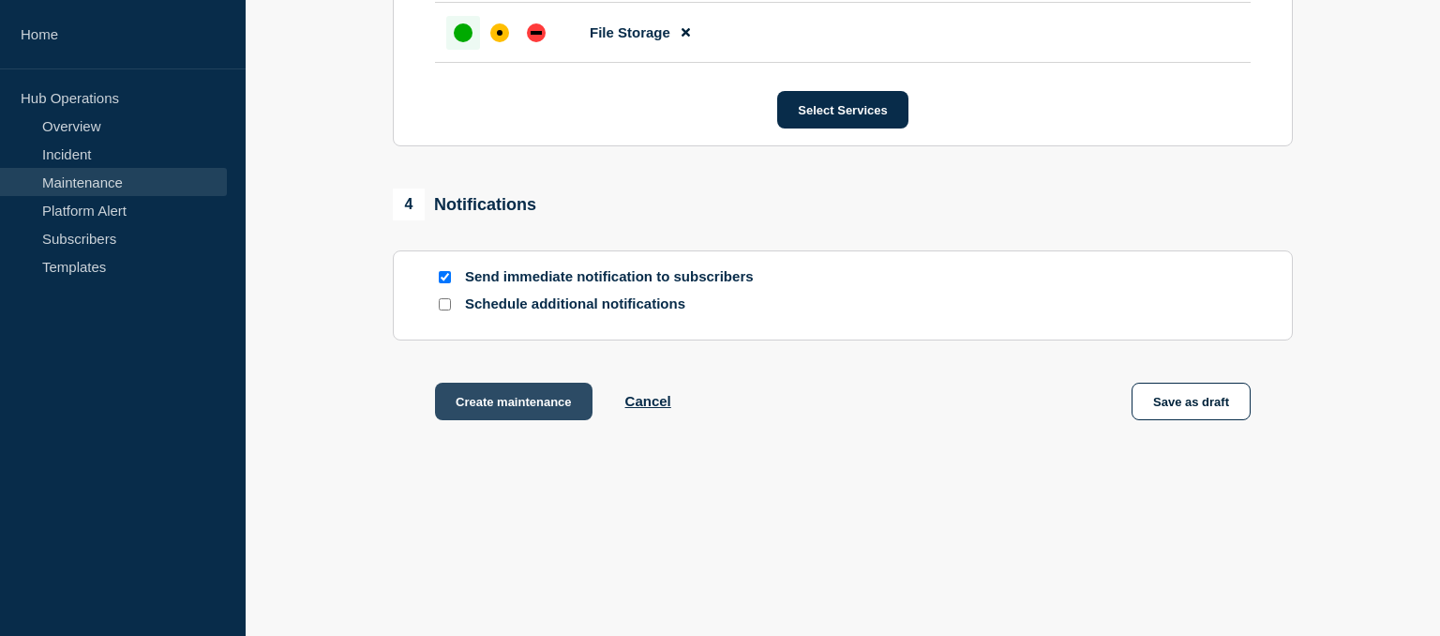
click at [523, 399] on button "Create maintenance" at bounding box center [514, 402] width 158 height 38
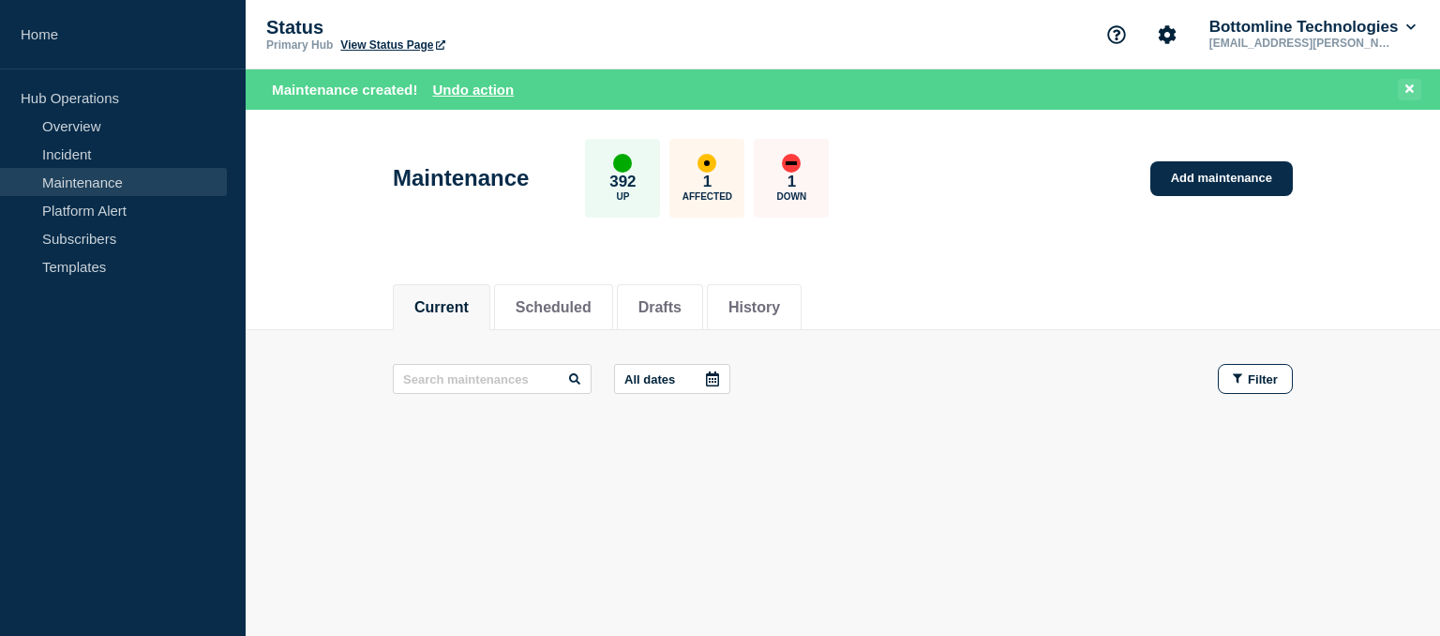
click at [1409, 88] on icon at bounding box center [1410, 88] width 8 height 8
